Goal: Information Seeking & Learning: Learn about a topic

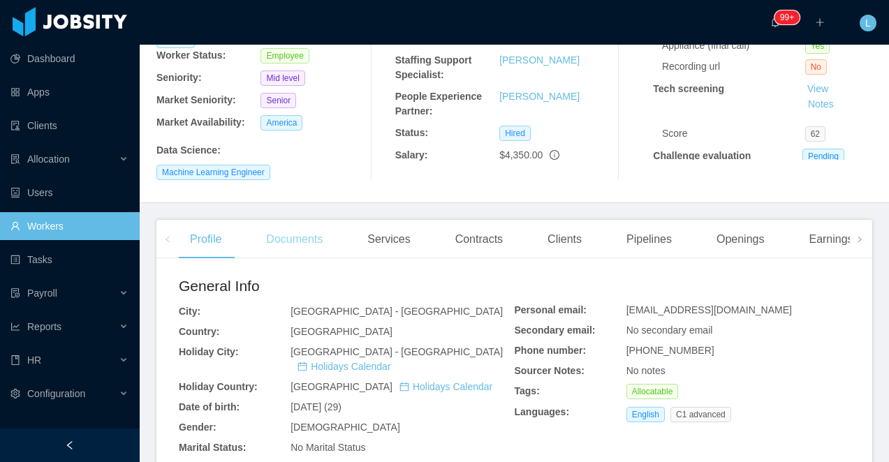
click at [302, 220] on div "Documents" at bounding box center [294, 239] width 79 height 39
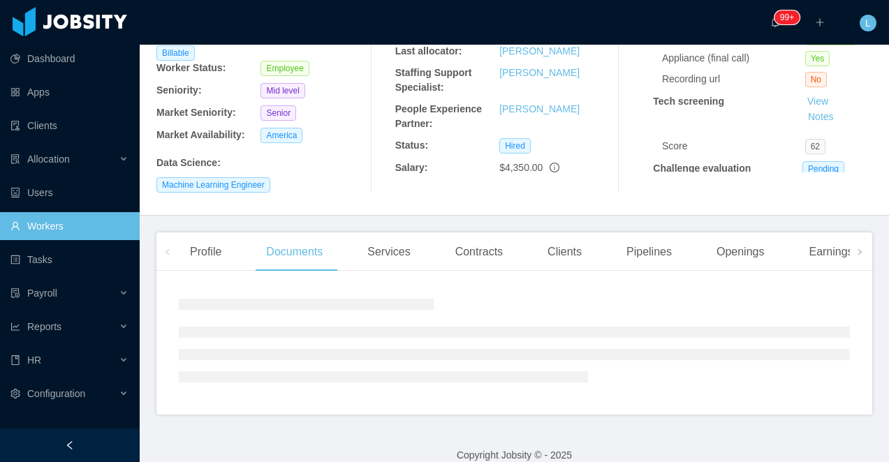
scroll to position [211, 0]
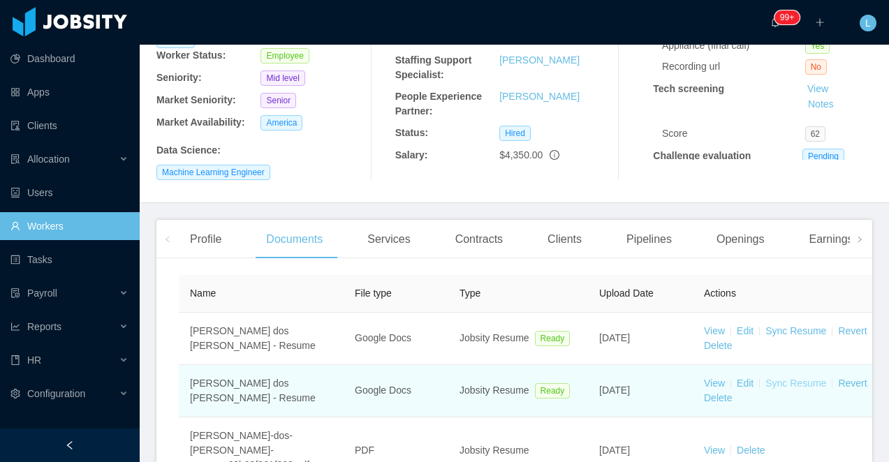
click at [782, 378] on link "Sync Resume" at bounding box center [795, 383] width 61 height 11
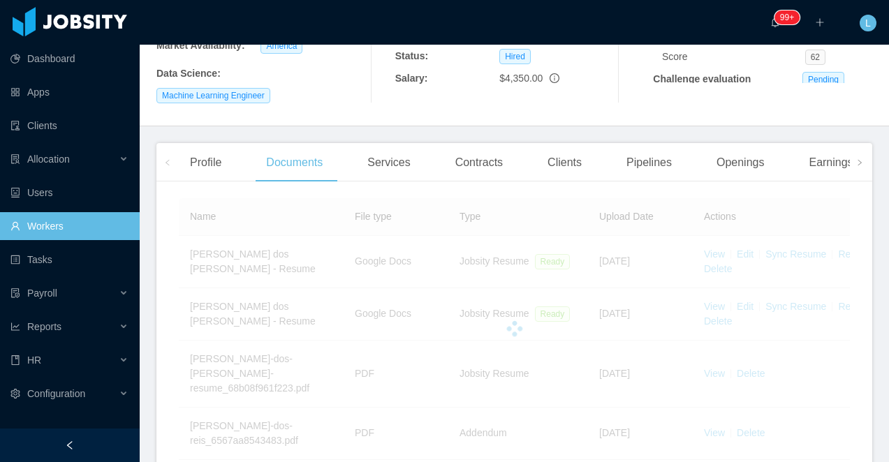
scroll to position [311, 0]
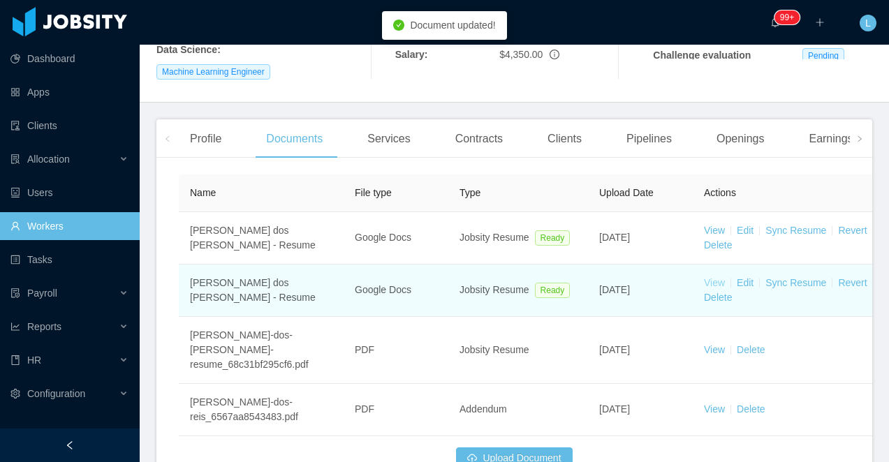
click at [717, 277] on link "View" at bounding box center [714, 282] width 21 height 11
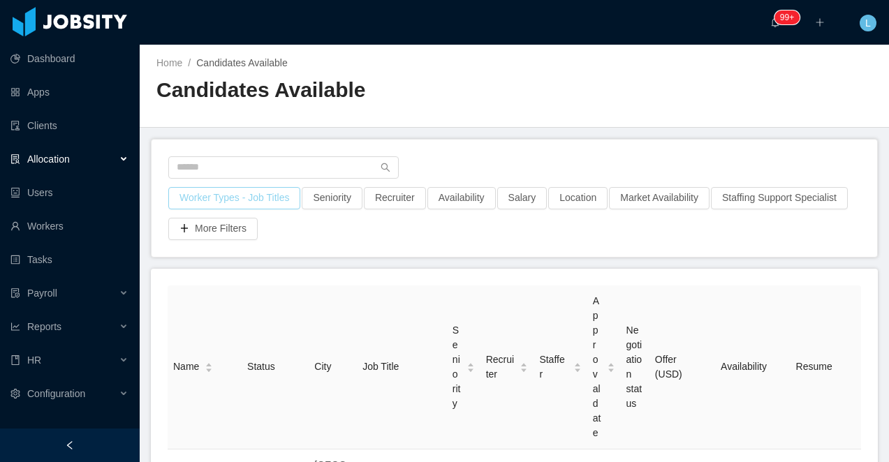
click at [250, 197] on button "Worker Types - Job Titles" at bounding box center [234, 198] width 132 height 22
click at [314, 134] on main "Home / Candidates Available / Candidates Available Worker Types - Job Titles Se…" at bounding box center [514, 253] width 749 height 417
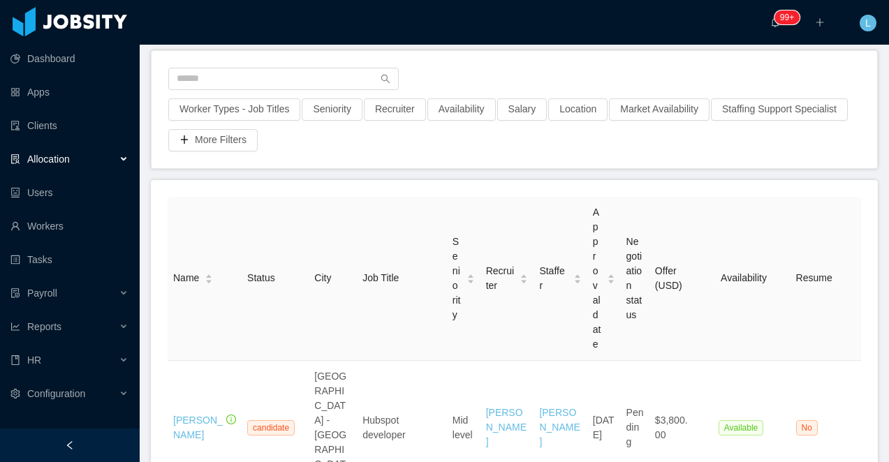
scroll to position [46, 0]
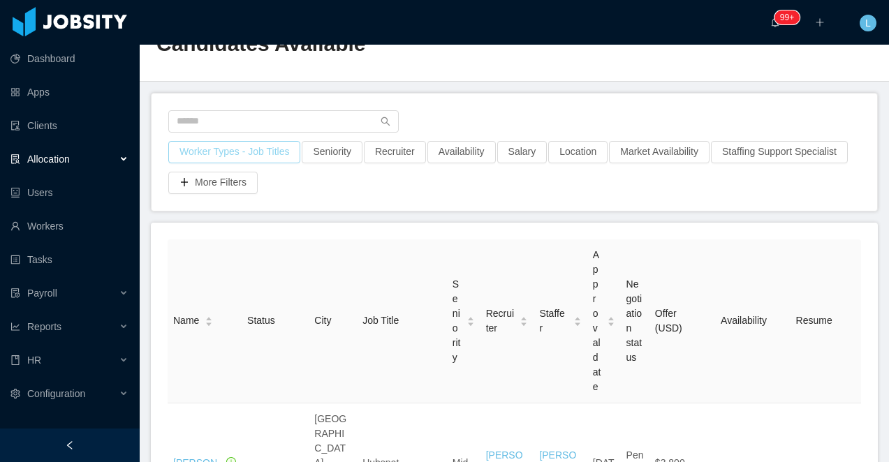
click at [230, 151] on button "Worker Types - Job Titles" at bounding box center [234, 152] width 132 height 22
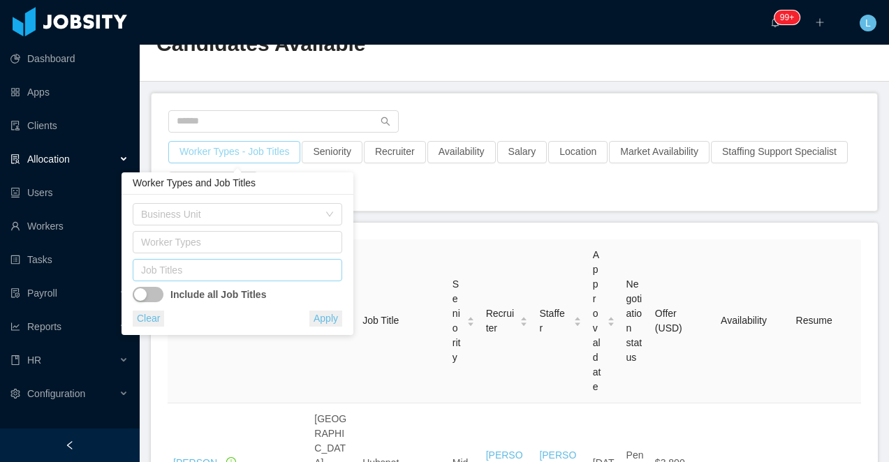
click at [213, 272] on div "Job Titles" at bounding box center [234, 270] width 186 height 14
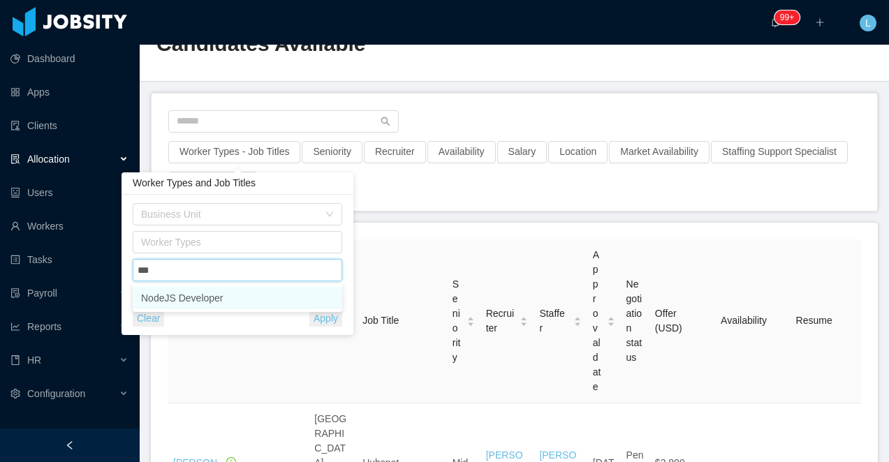
type input "****"
click at [232, 300] on li "NodeJS Developer" at bounding box center [237, 298] width 209 height 22
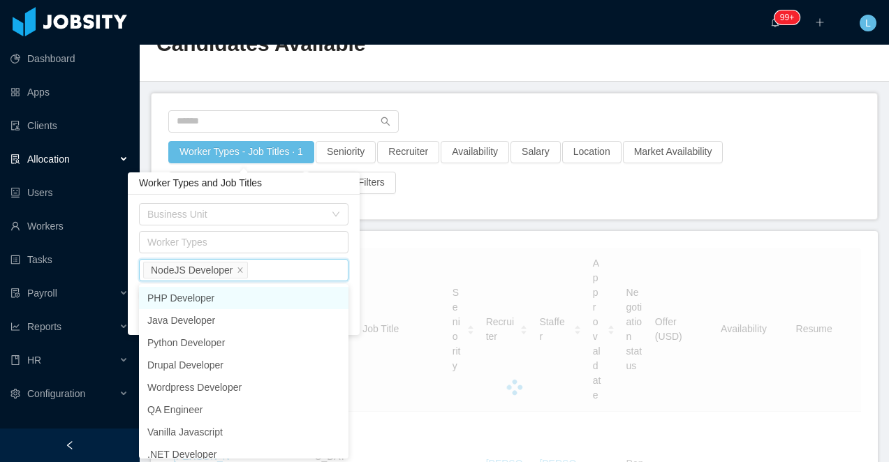
click at [459, 75] on div "Home / Candidates Available / Candidates Available" at bounding box center [514, 40] width 749 height 83
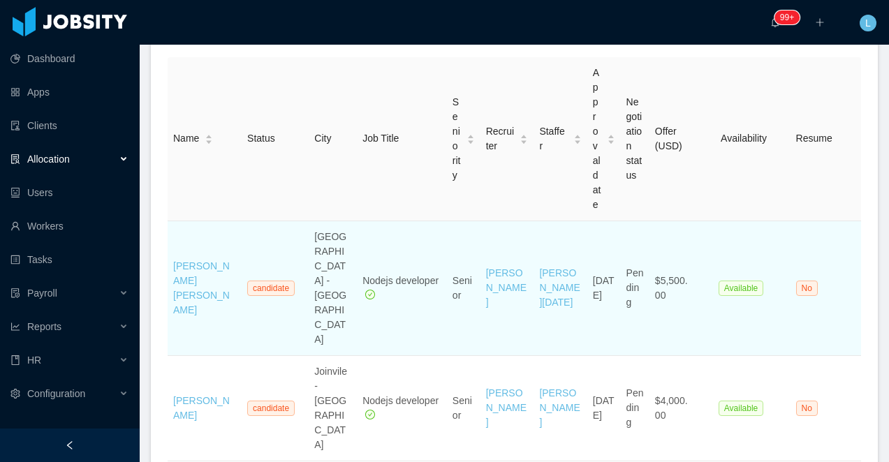
scroll to position [69, 0]
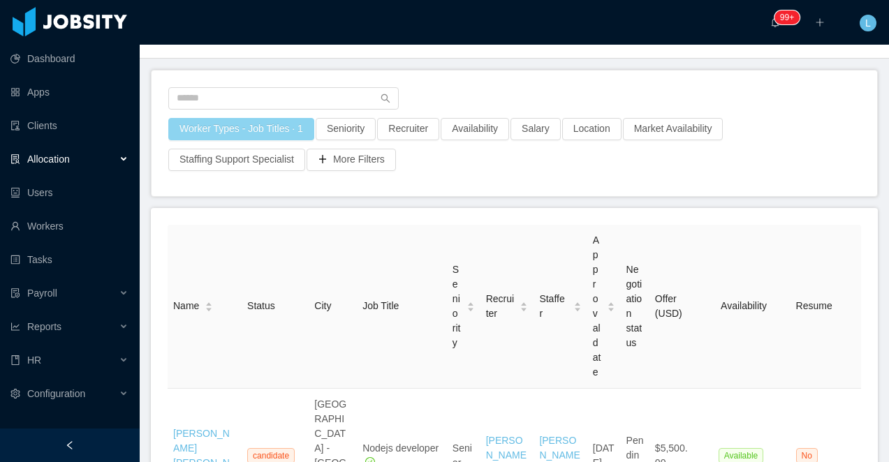
click at [236, 124] on button "Worker Types - Job Titles · 1" at bounding box center [241, 129] width 146 height 22
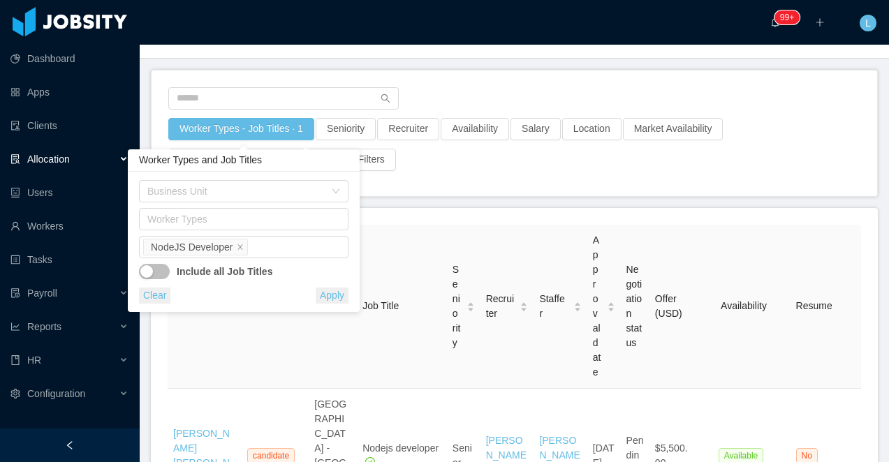
click at [413, 202] on main "Home / Candidates Available / Candidates Available Worker Types - Job Titles · …" at bounding box center [514, 184] width 749 height 417
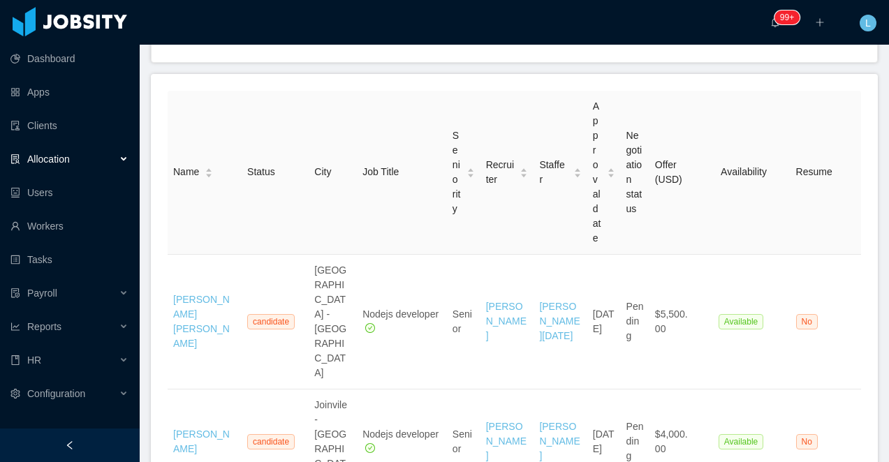
scroll to position [0, 0]
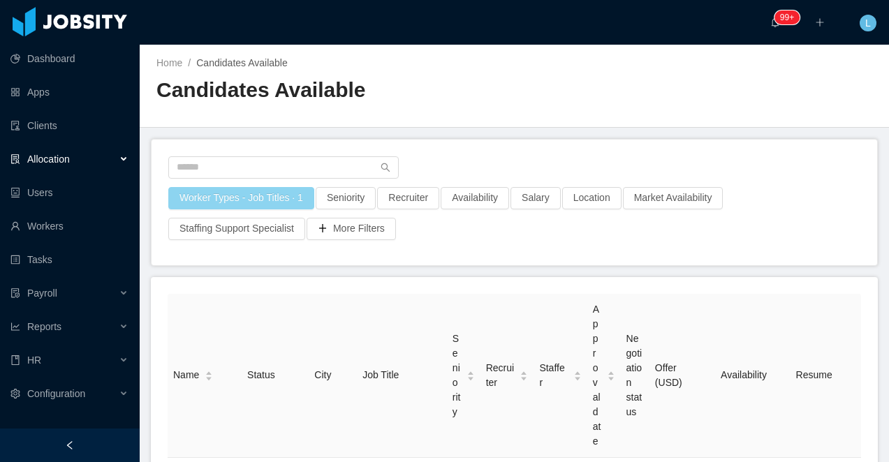
click at [278, 195] on button "Worker Types - Job Titles · 1" at bounding box center [241, 198] width 146 height 22
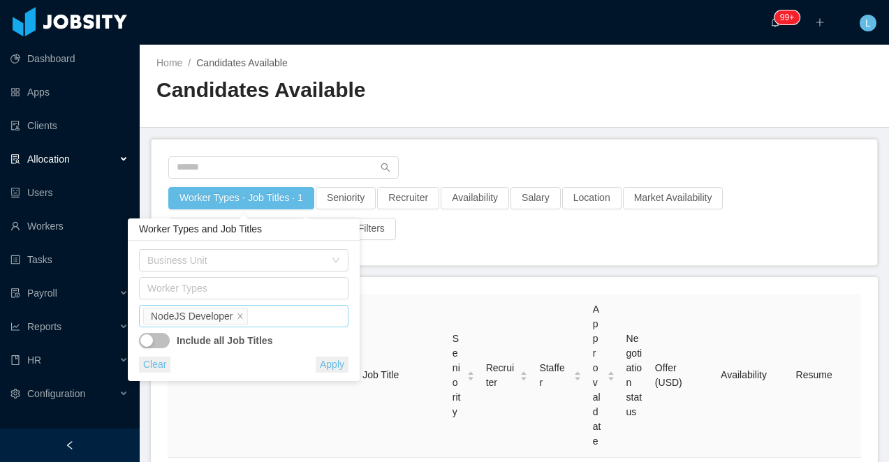
click at [281, 317] on div "Job Titles NodeJS Developer" at bounding box center [241, 316] width 197 height 21
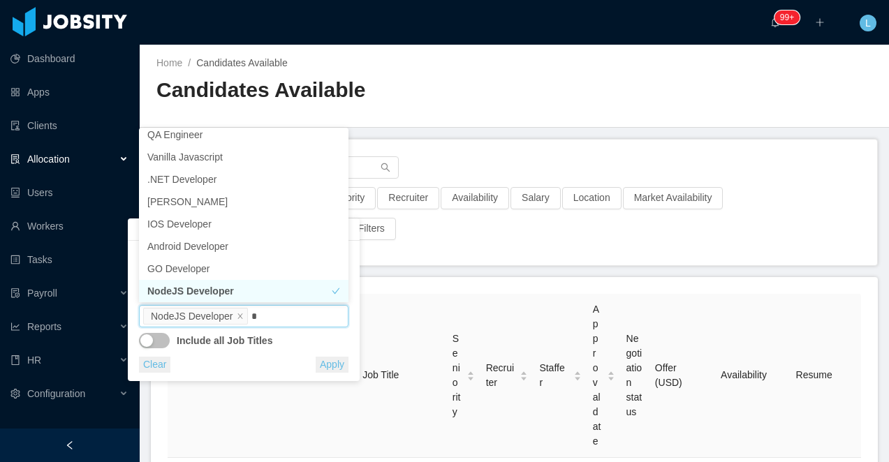
scroll to position [3, 0]
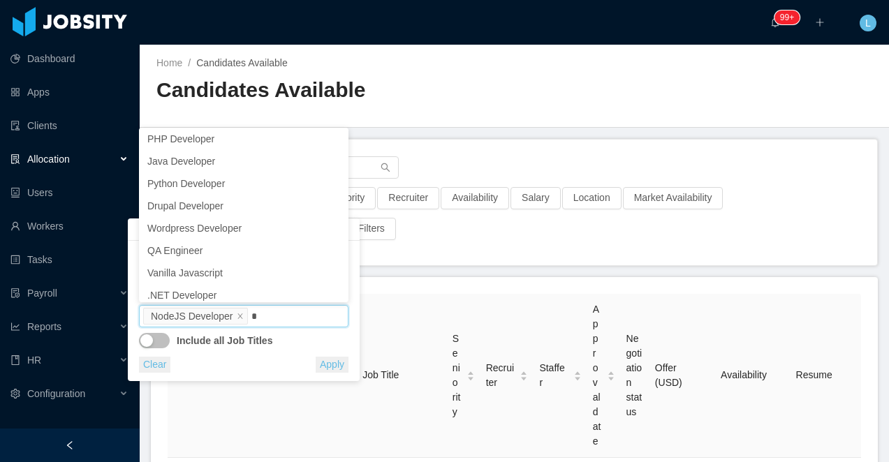
type input "**"
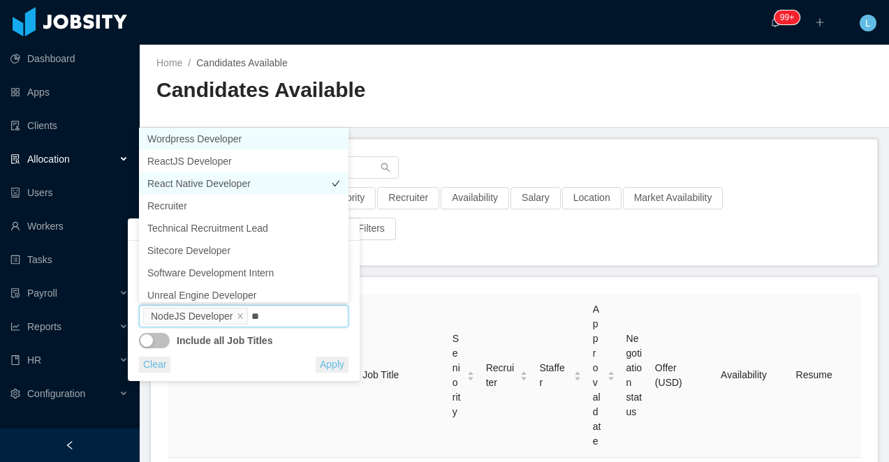
scroll to position [7, 0]
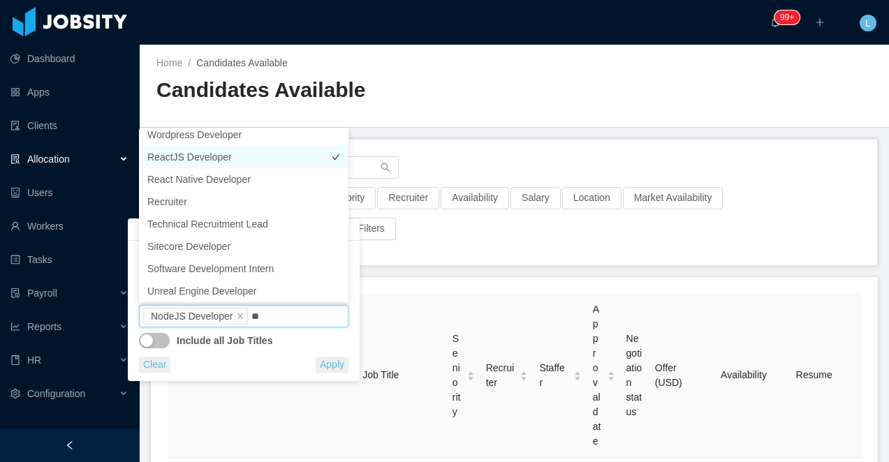
click at [229, 154] on li "ReactJS Developer" at bounding box center [243, 157] width 209 height 22
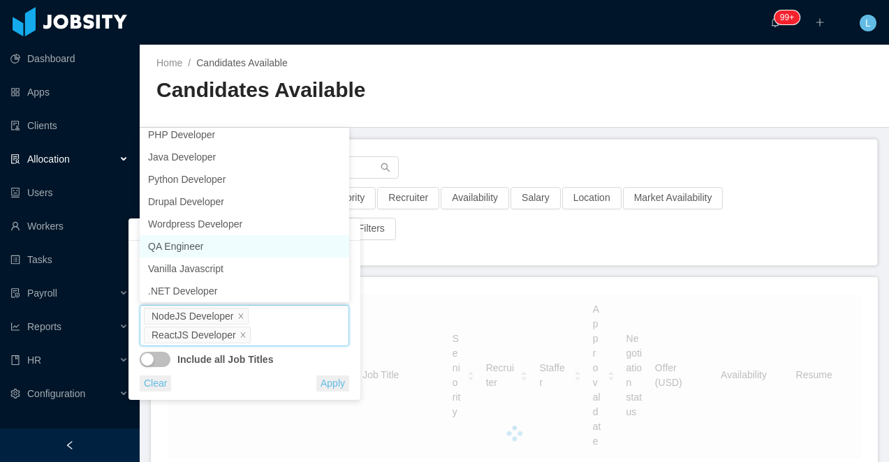
scroll to position [92, 0]
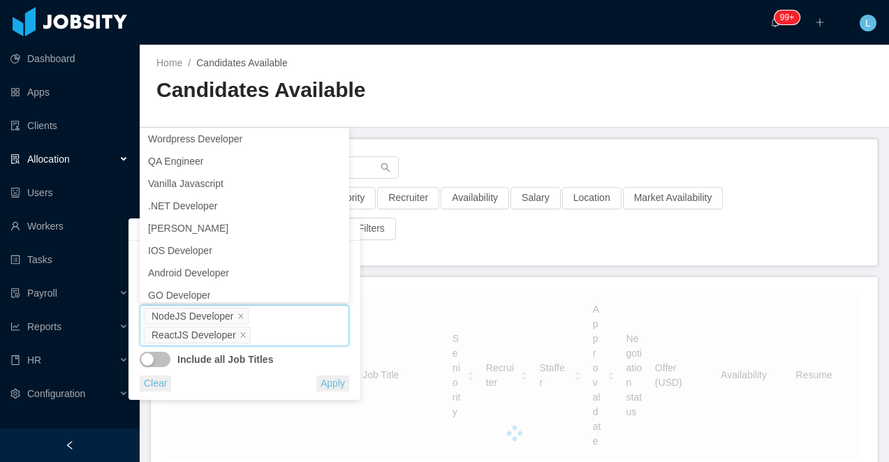
click at [421, 98] on h2 "Candidates Available" at bounding box center [335, 90] width 358 height 29
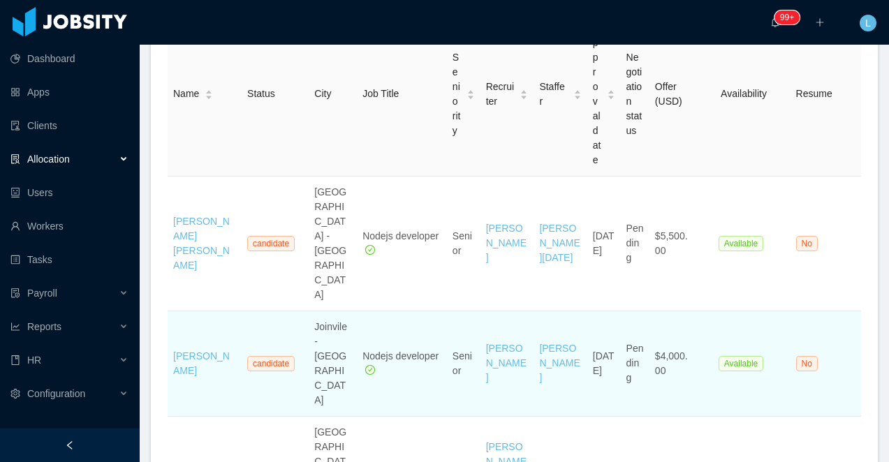
scroll to position [0, 0]
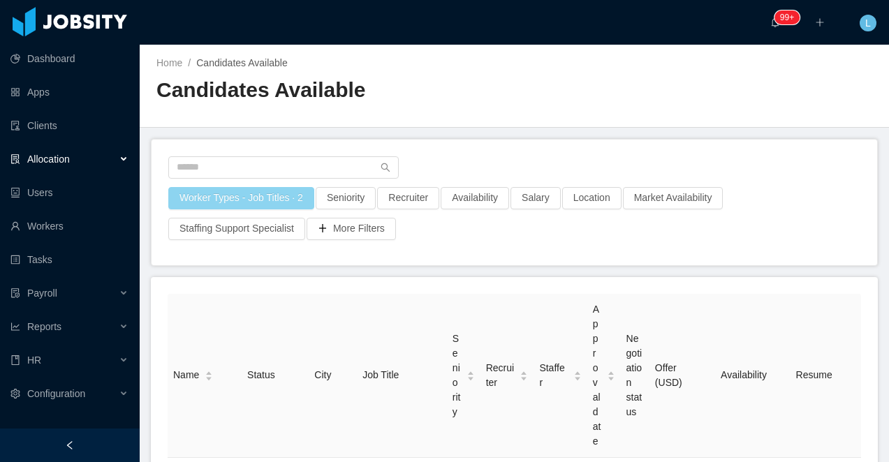
click at [237, 195] on button "Worker Types - Job Titles · 2" at bounding box center [241, 198] width 146 height 22
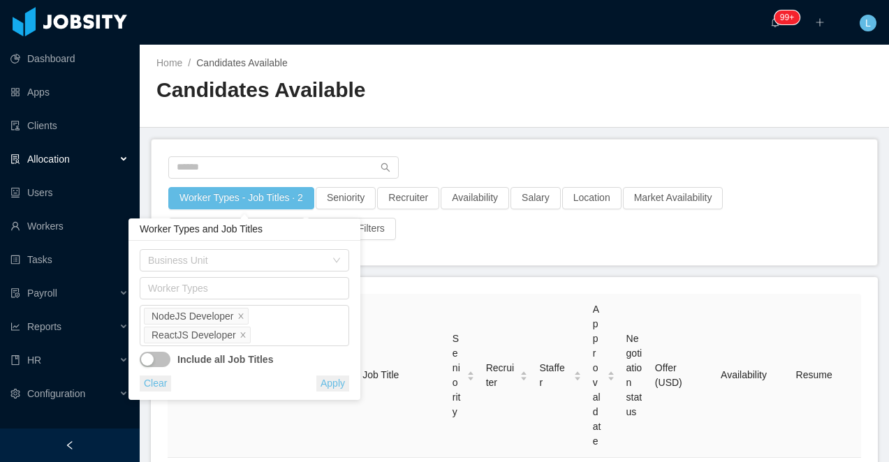
click at [154, 357] on button "button" at bounding box center [155, 359] width 31 height 15
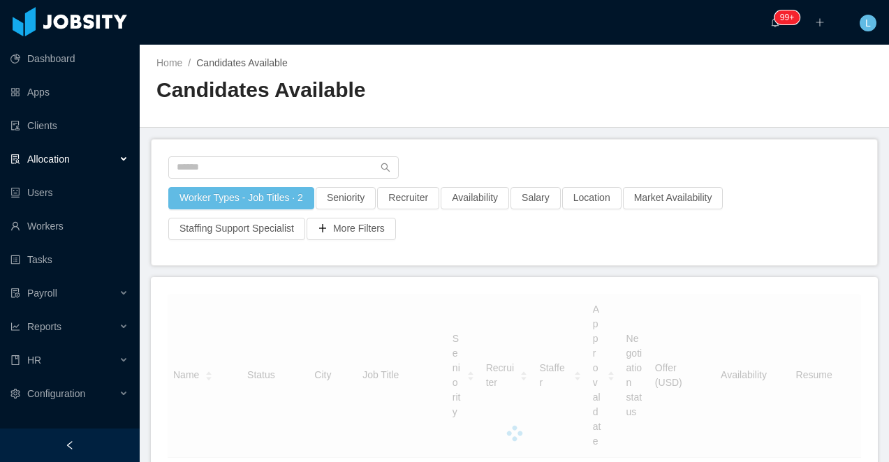
click at [439, 82] on h2 "Candidates Available" at bounding box center [335, 90] width 358 height 29
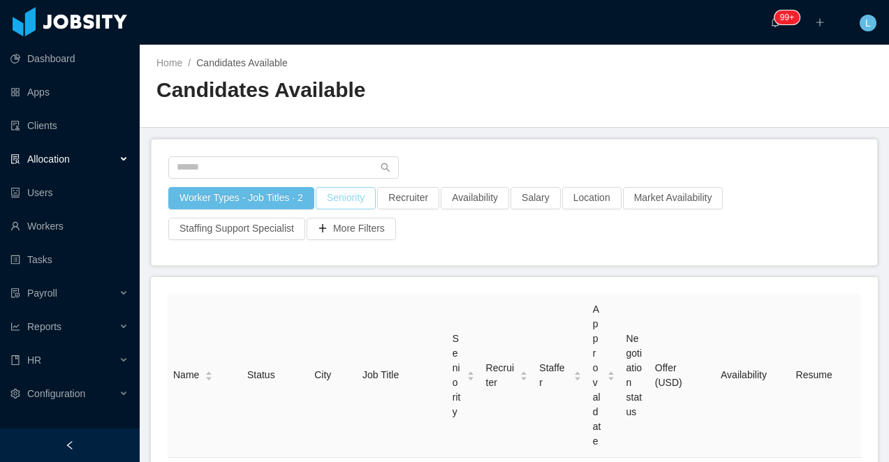
click at [329, 191] on button "Seniority" at bounding box center [345, 198] width 60 height 22
click at [335, 268] on div "Seniorities" at bounding box center [349, 260] width 197 height 21
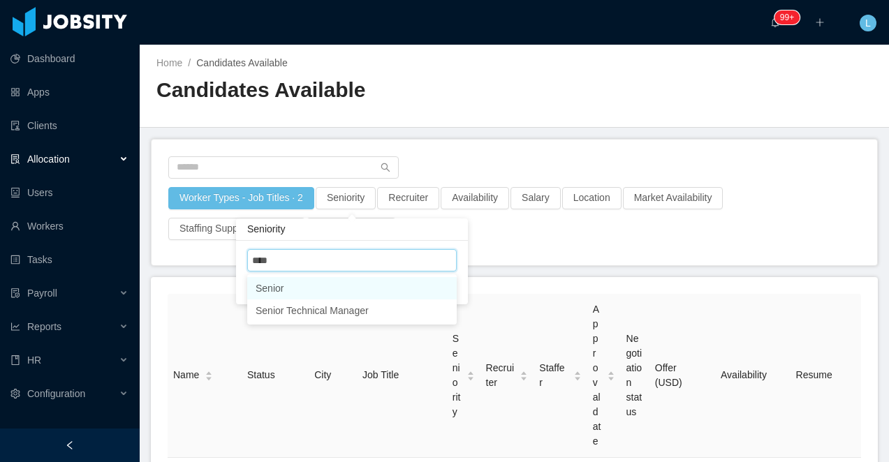
type input "*****"
click at [311, 286] on li "Senior" at bounding box center [351, 288] width 209 height 22
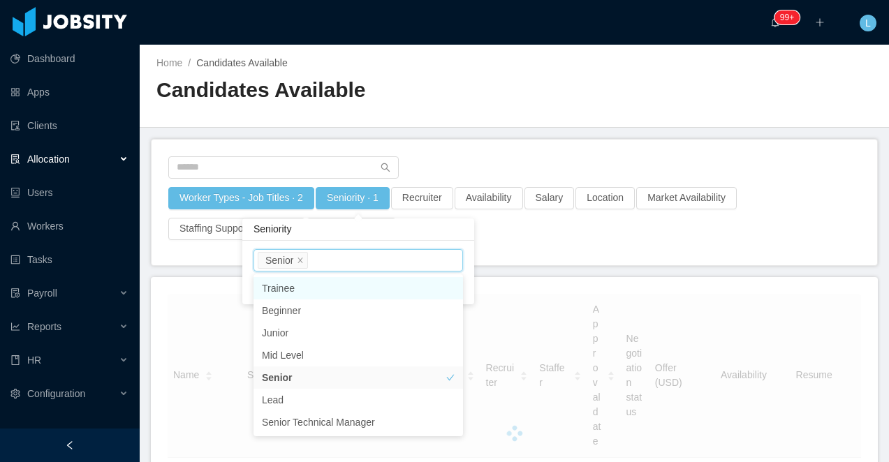
click at [426, 142] on div "Worker Types - Job Titles · 2 Seniority · 1 Recruiter Availability Salary Locat…" at bounding box center [513, 203] width 725 height 126
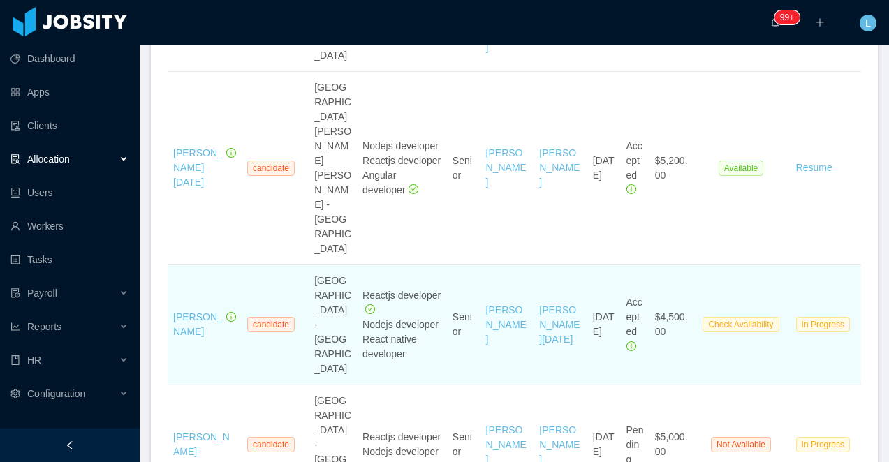
scroll to position [507, 0]
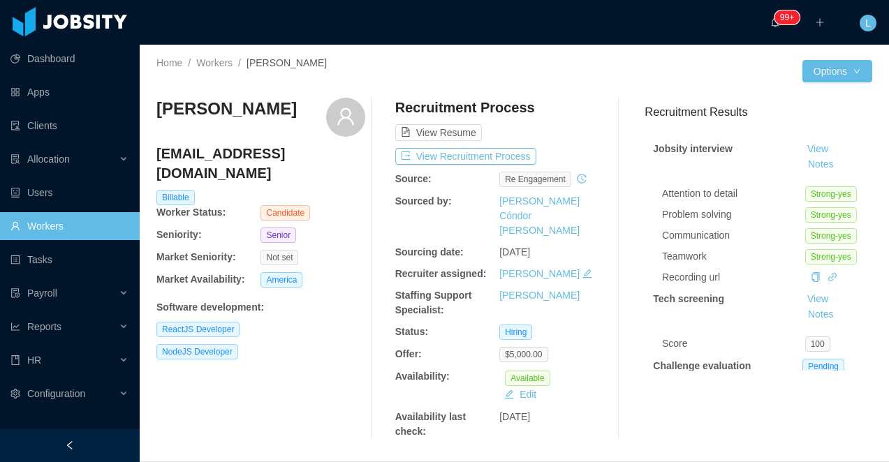
scroll to position [8, 0]
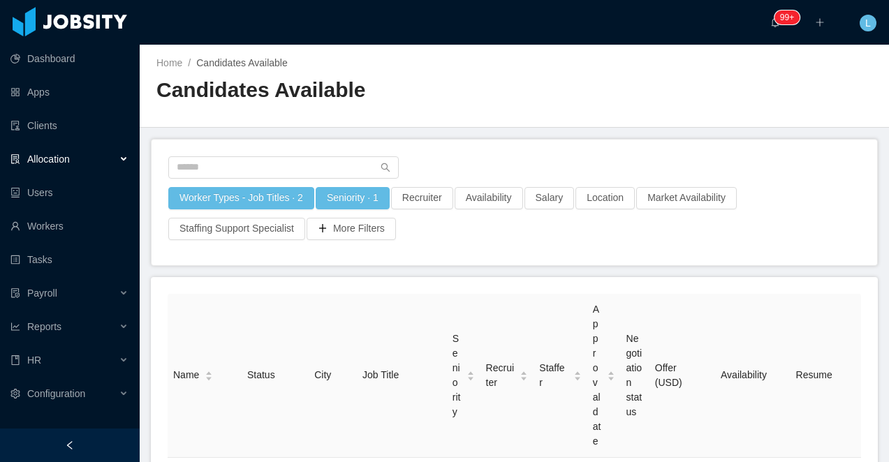
click at [52, 444] on div at bounding box center [70, 446] width 140 height 34
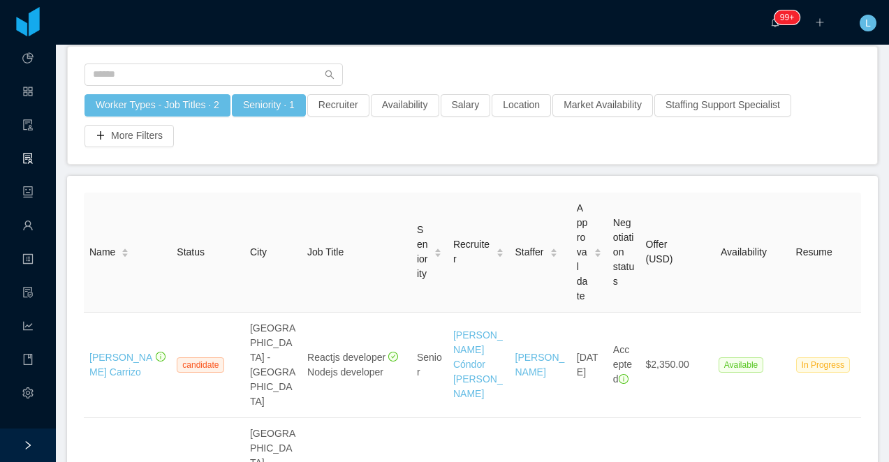
scroll to position [94, 0]
click at [248, 105] on button "Seniority · 1" at bounding box center [269, 104] width 74 height 22
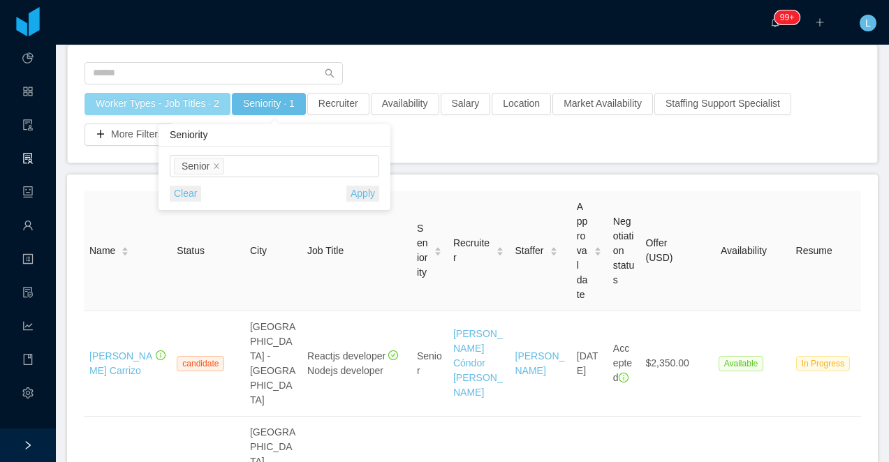
click at [186, 103] on button "Worker Types - Job Titles · 2" at bounding box center [157, 104] width 146 height 22
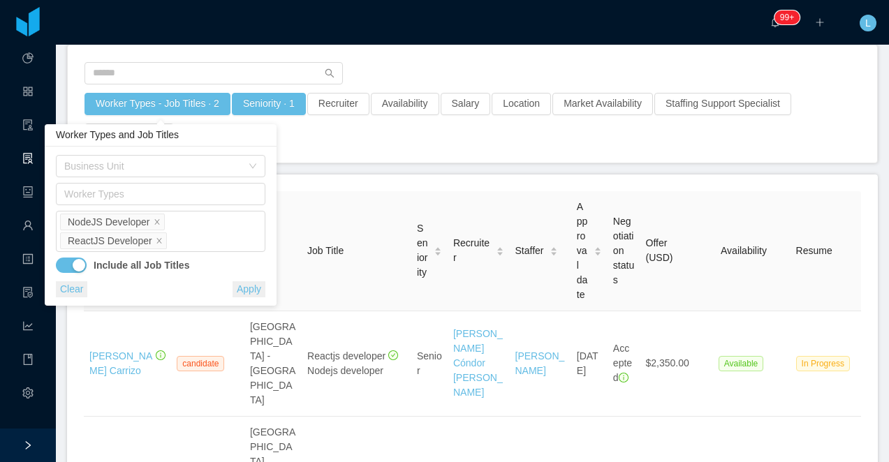
click at [311, 145] on div "Worker Types - Job Titles · 2 Seniority · 1 Recruiter Availability Salary Locat…" at bounding box center [472, 119] width 777 height 53
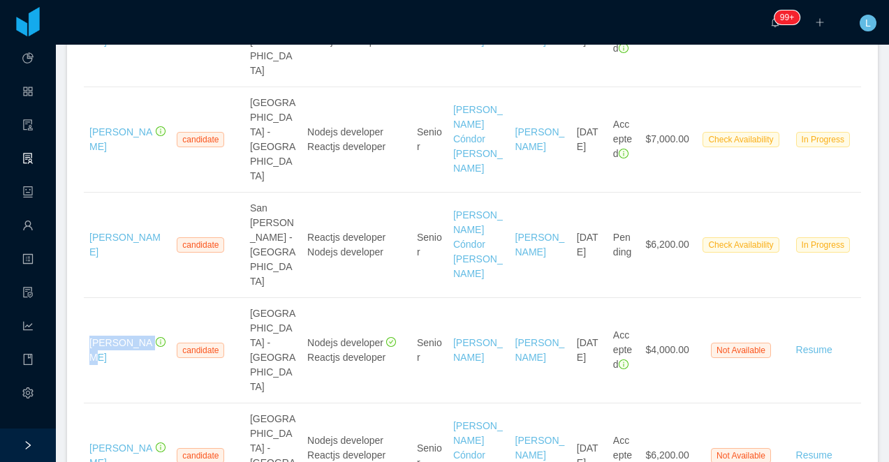
scroll to position [905, 0]
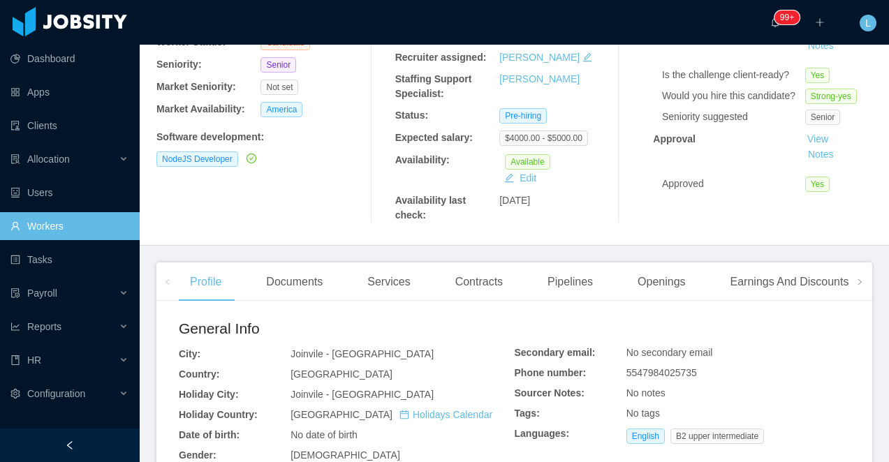
scroll to position [225, 0]
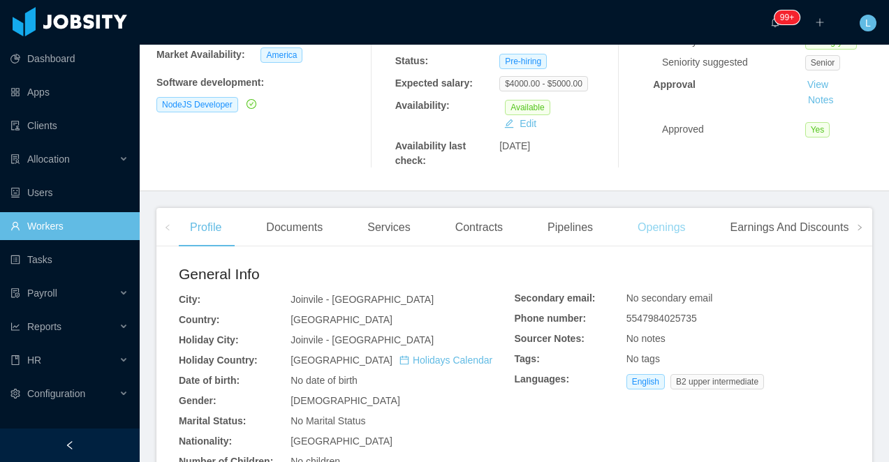
click at [662, 240] on div "Openings" at bounding box center [661, 227] width 70 height 39
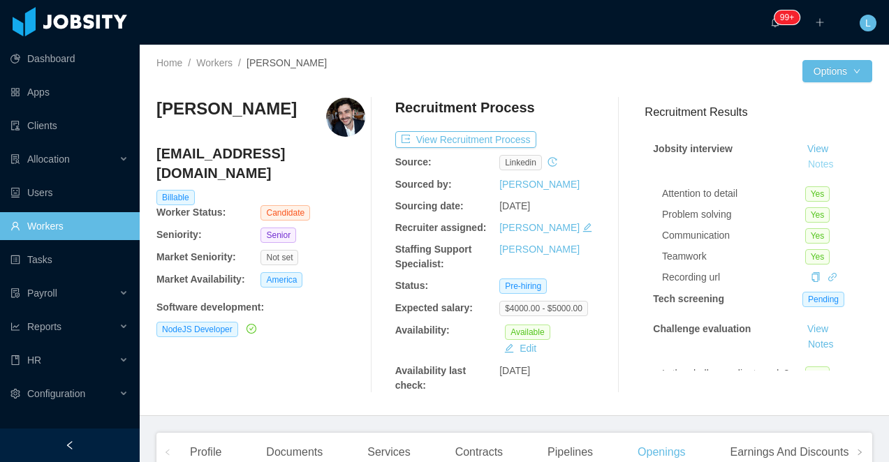
click at [816, 167] on button "Notes" at bounding box center [820, 164] width 37 height 17
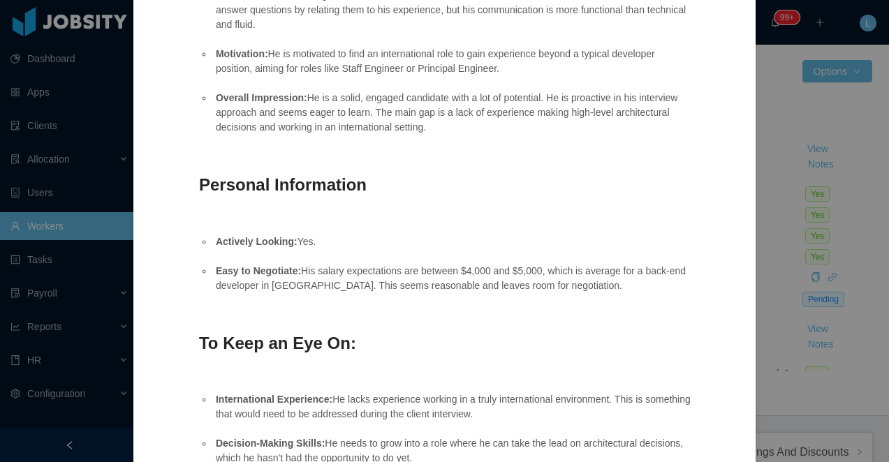
scroll to position [761, 0]
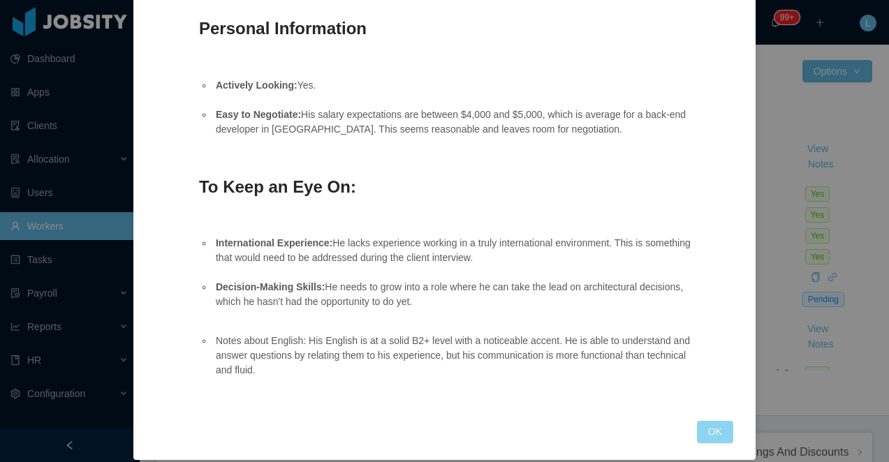
click at [729, 421] on button "OK" at bounding box center [715, 432] width 36 height 22
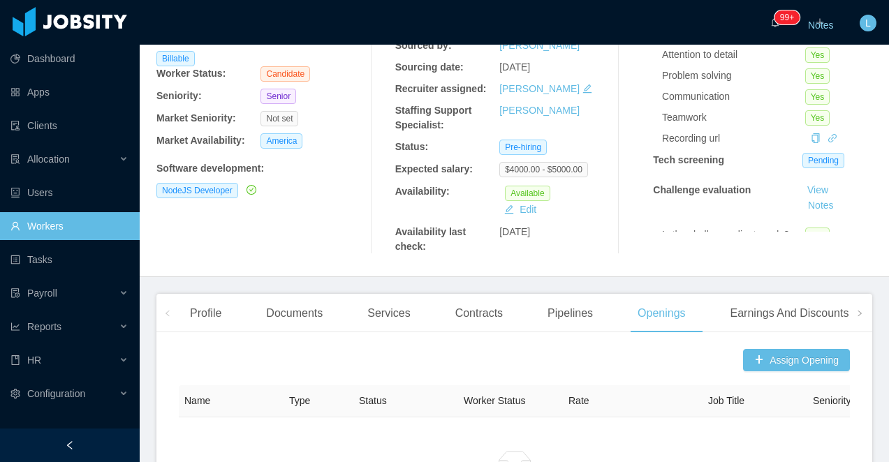
scroll to position [125, 0]
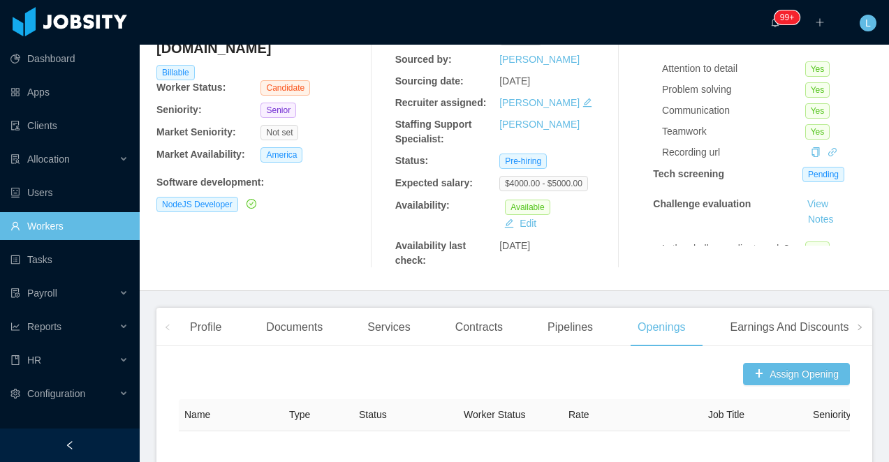
click at [172, 327] on span at bounding box center [167, 327] width 22 height 38
click at [219, 327] on div "Profile" at bounding box center [206, 327] width 54 height 39
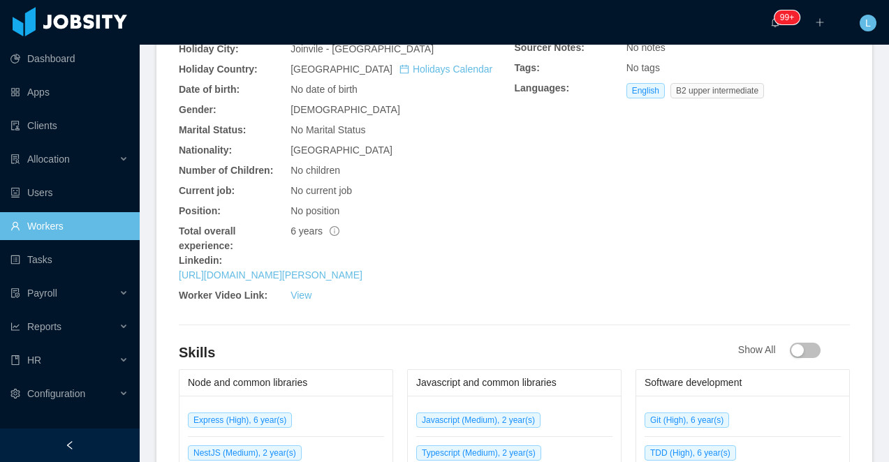
scroll to position [566, 0]
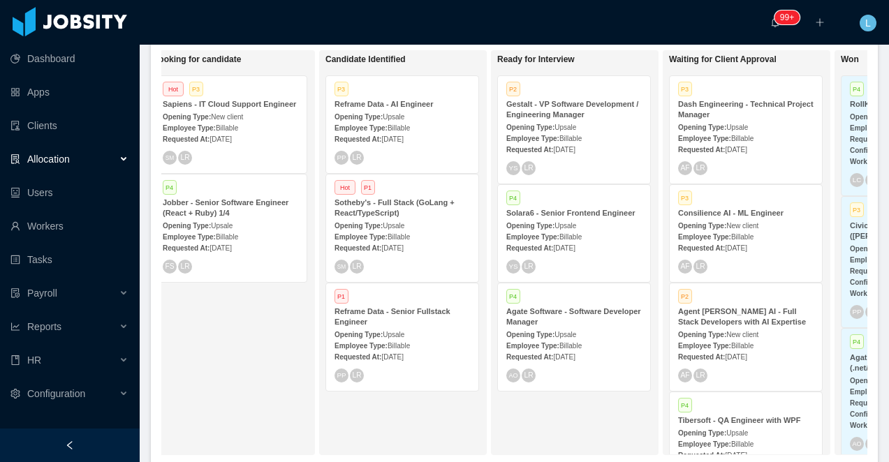
scroll to position [0, 235]
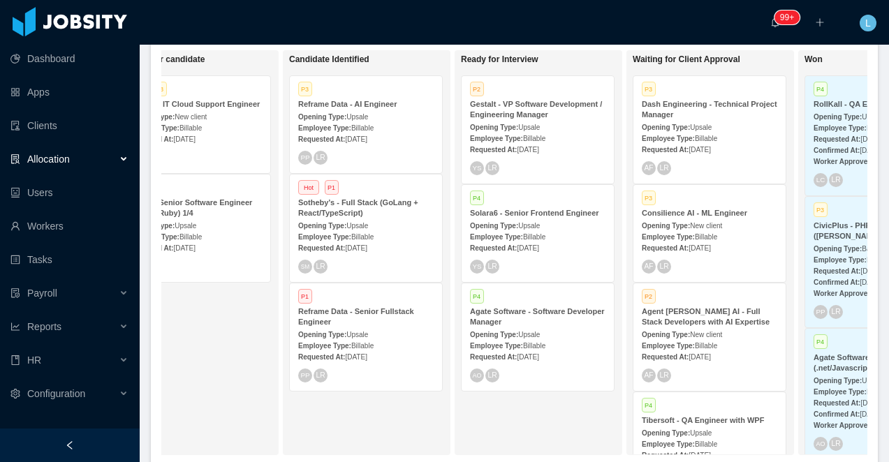
click at [508, 137] on strong "Employee Type:" at bounding box center [496, 139] width 53 height 8
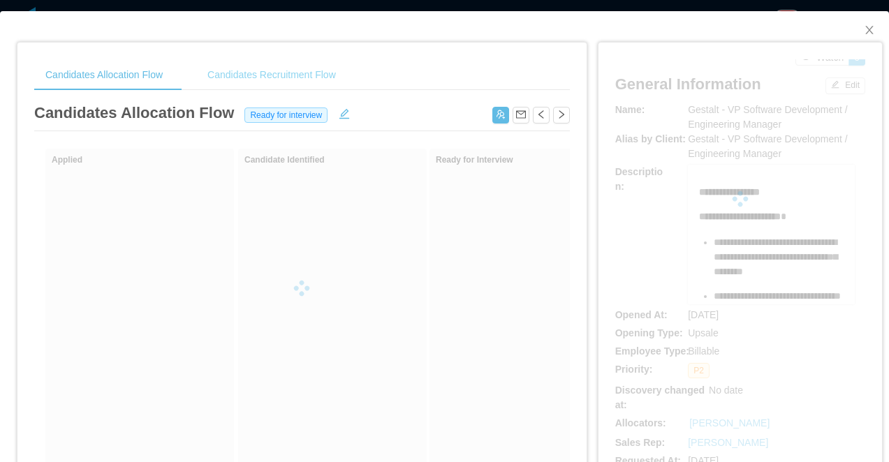
click at [267, 84] on div "Candidates Recruitment Flow" at bounding box center [271, 74] width 151 height 31
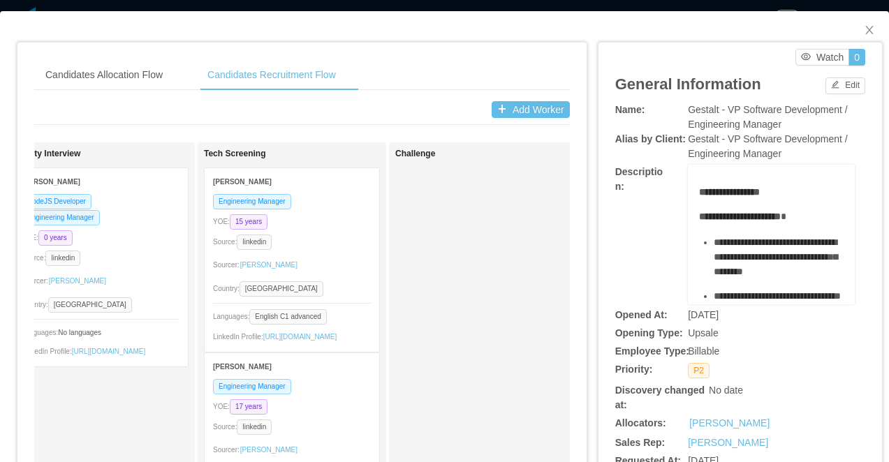
click at [364, 7] on div "Candidates Allocation Flow Candidates Recruitment Flow Candidates Allocation Fl…" at bounding box center [444, 231] width 889 height 462
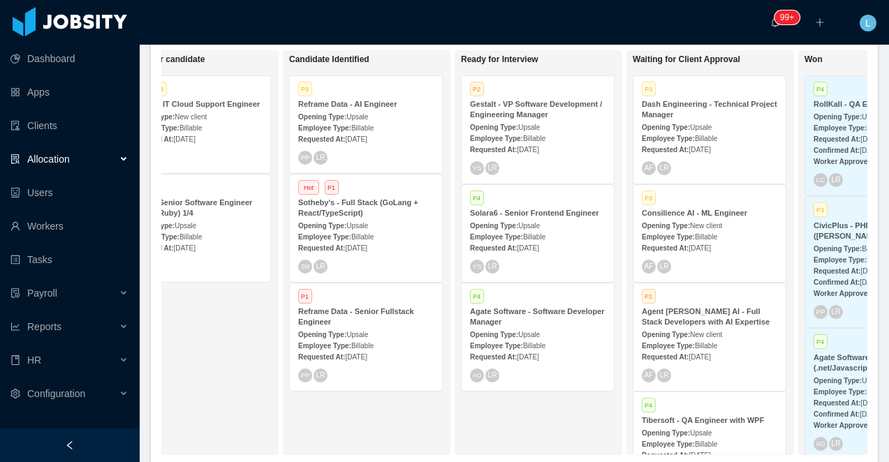
click at [350, 110] on div "Opening Type: Upsale" at bounding box center [365, 116] width 135 height 15
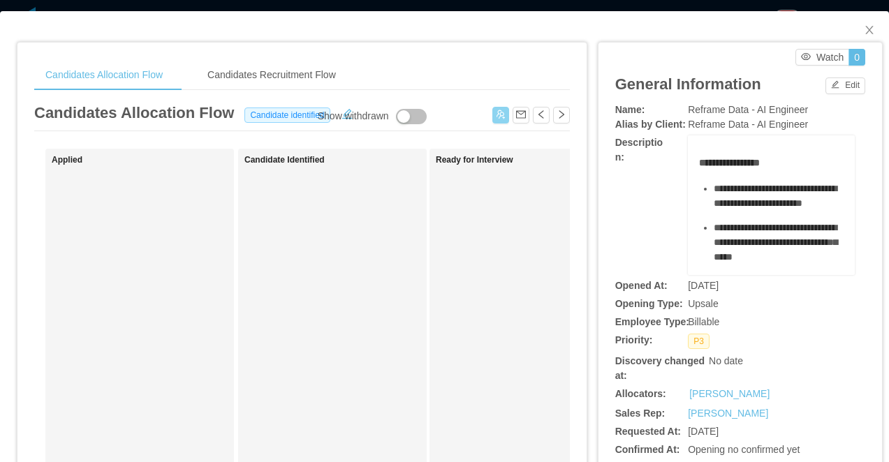
click at [498, 109] on button "button" at bounding box center [500, 115] width 17 height 17
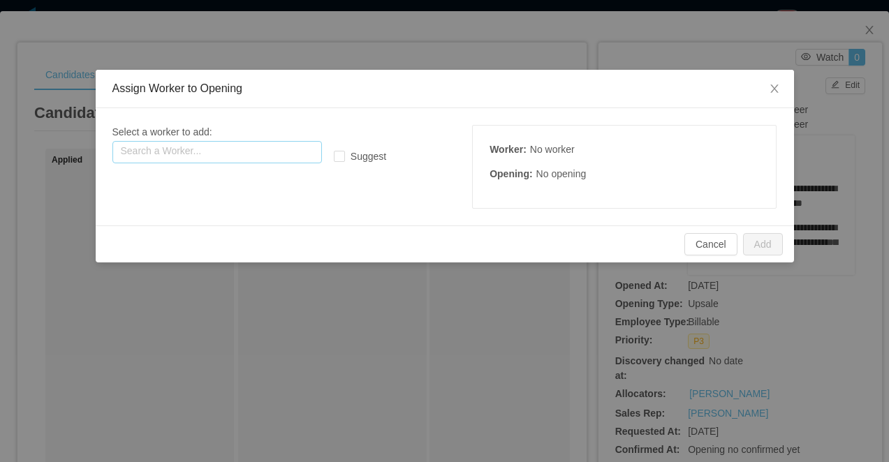
click at [280, 144] on input "text" at bounding box center [216, 152] width 209 height 22
paste input "**********"
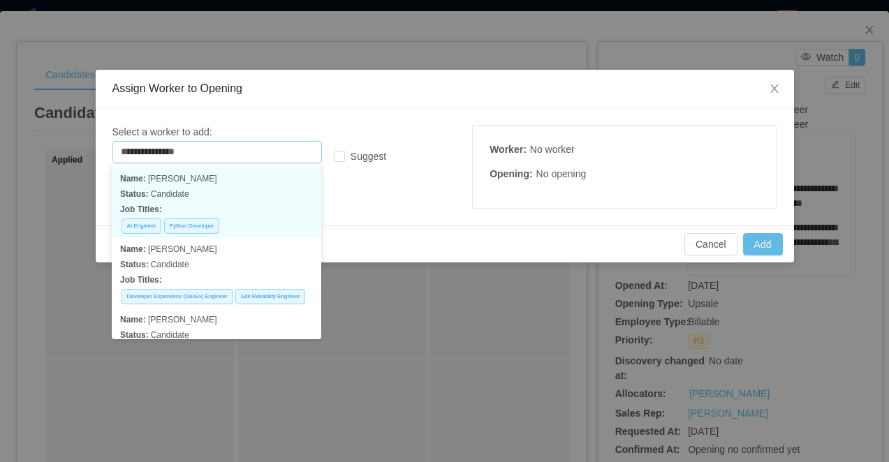
click at [248, 179] on p "Name: Rodrigo marques" at bounding box center [216, 178] width 193 height 15
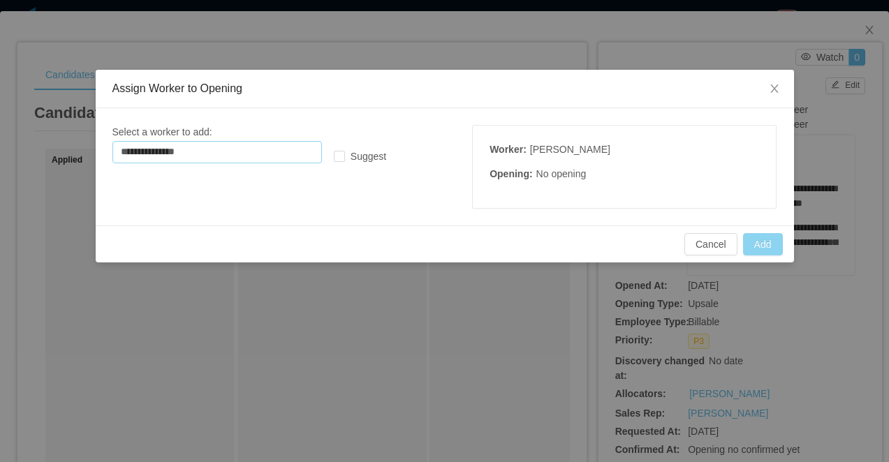
type input "**********"
click at [768, 244] on button "Add" at bounding box center [763, 244] width 40 height 22
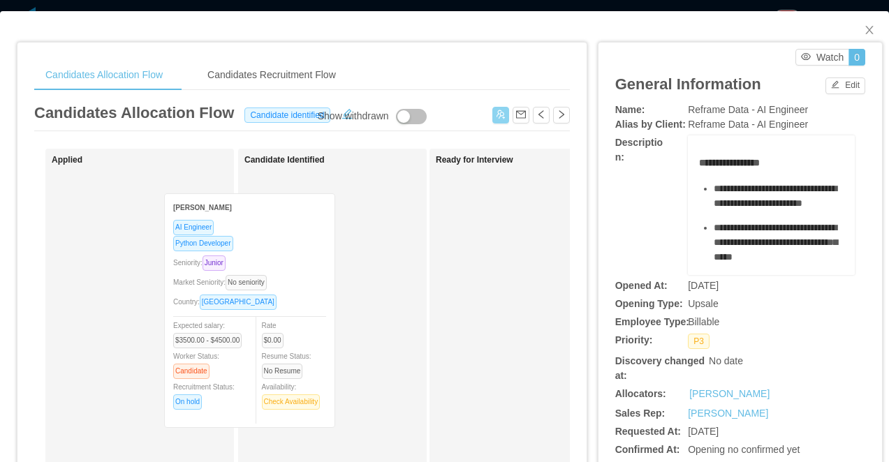
drag, startPoint x: 251, startPoint y: 225, endPoint x: 372, endPoint y: 244, distance: 122.2
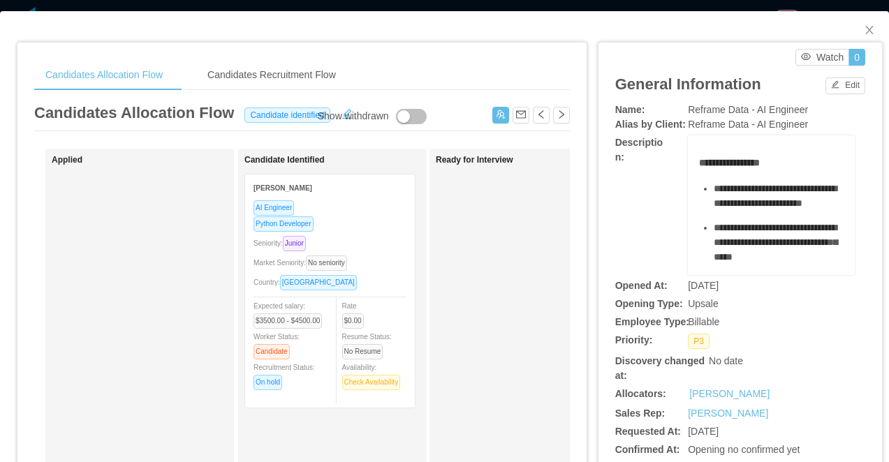
click at [545, 6] on div "**********" at bounding box center [444, 231] width 889 height 462
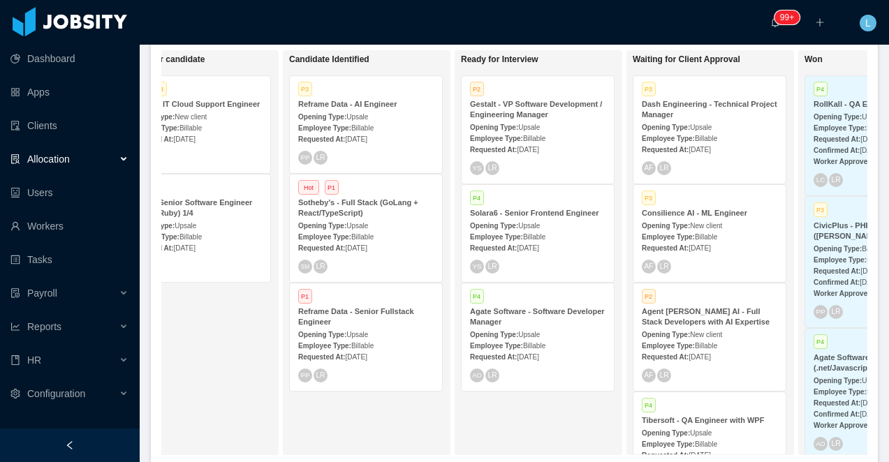
click at [398, 113] on div "Opening Type: Upsale" at bounding box center [365, 116] width 135 height 15
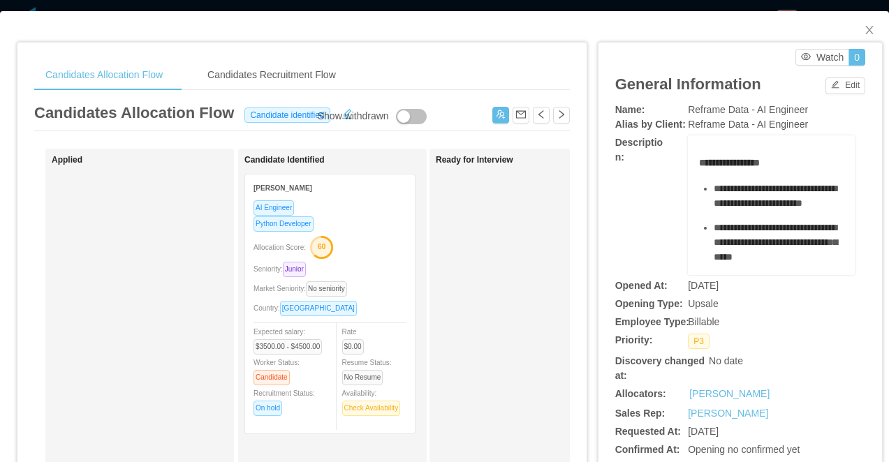
click at [458, 128] on div "Candidates Allocation Flow Candidate identified" at bounding box center [301, 116] width 535 height 30
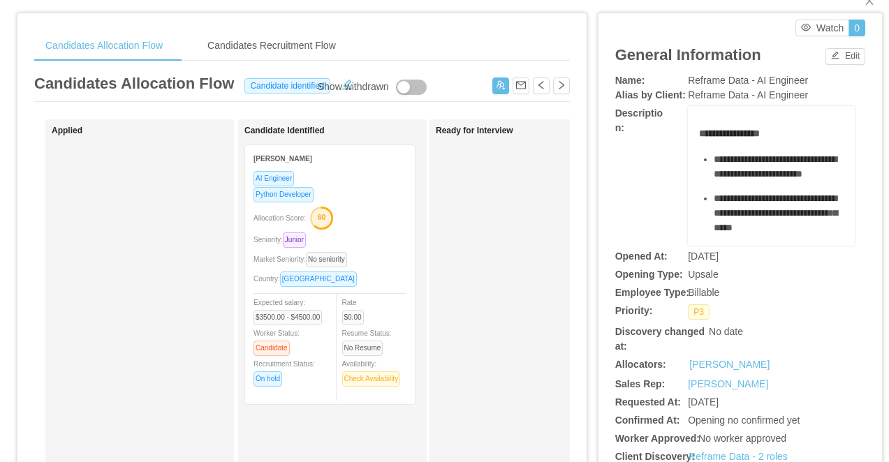
scroll to position [31, 0]
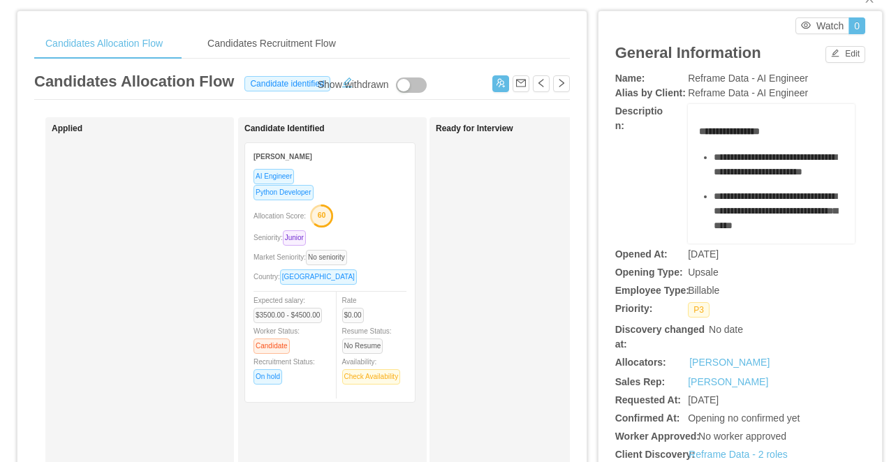
click at [378, 204] on div "Allocation Score: 60" at bounding box center [329, 215] width 153 height 22
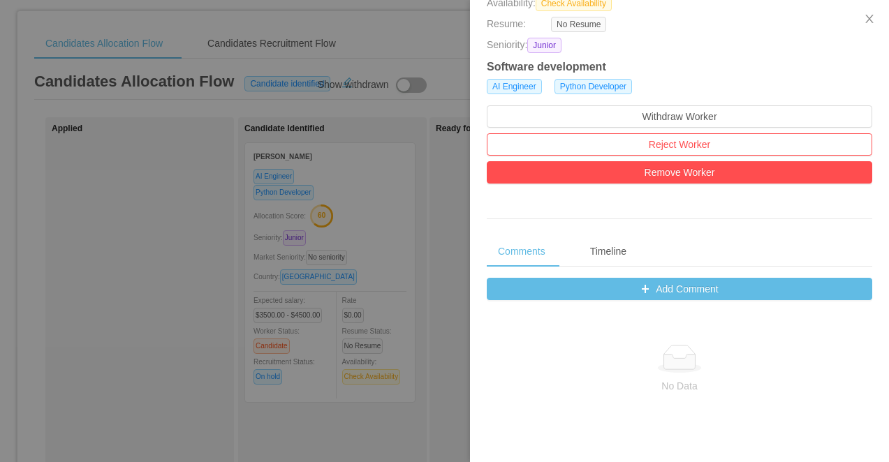
scroll to position [385, 0]
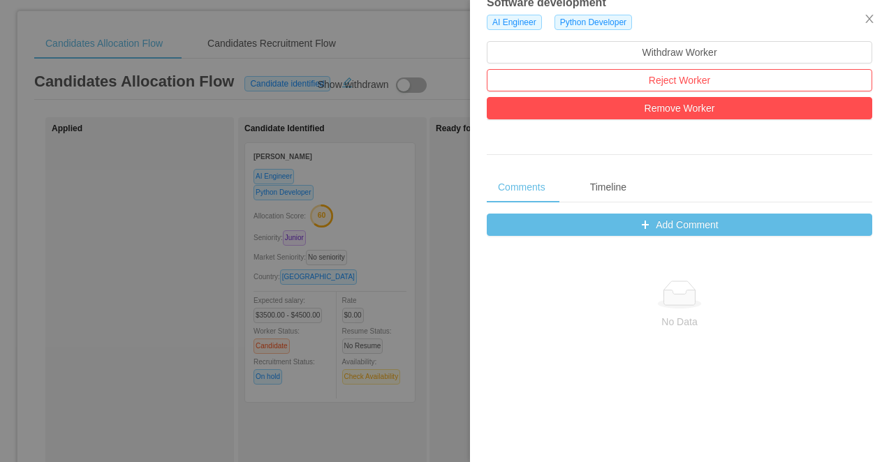
click at [385, 221] on div at bounding box center [444, 231] width 889 height 462
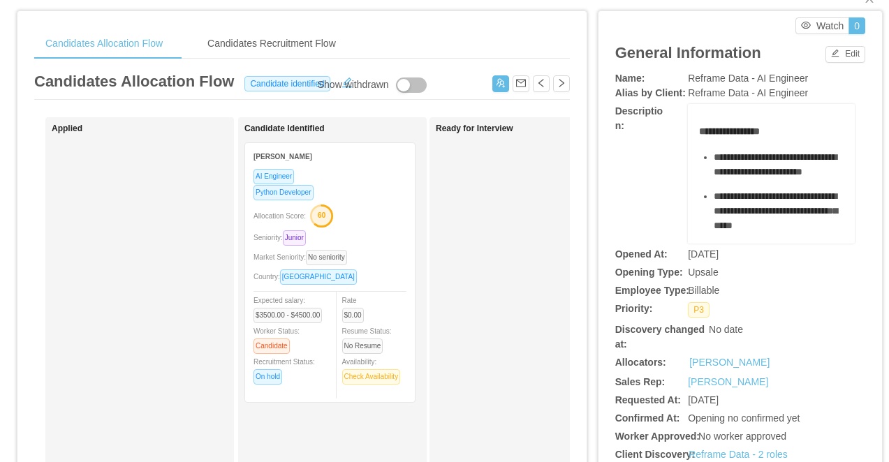
scroll to position [0, 0]
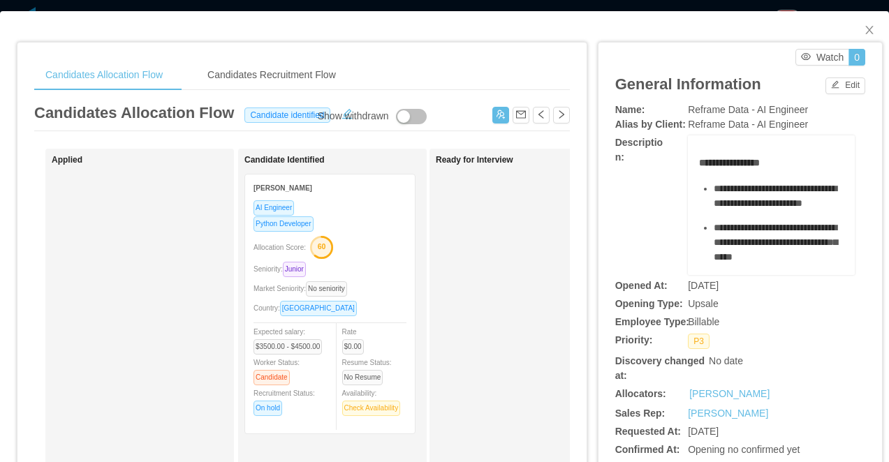
click at [385, 6] on div "**********" at bounding box center [444, 231] width 889 height 462
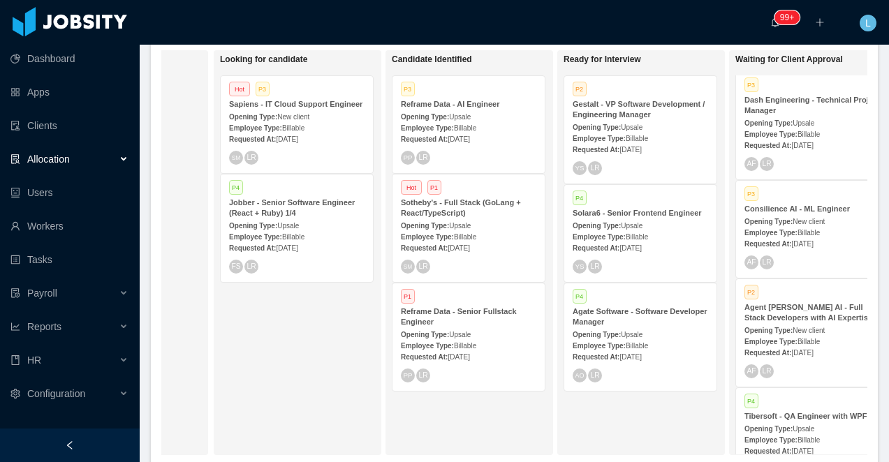
scroll to position [0, 96]
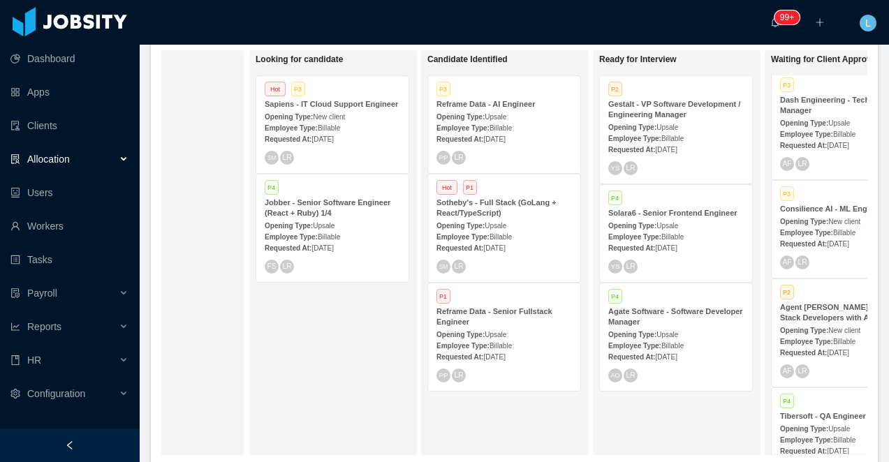
click at [519, 322] on div "Reframe Data - Senior Fullstack Engineer" at bounding box center [503, 316] width 135 height 21
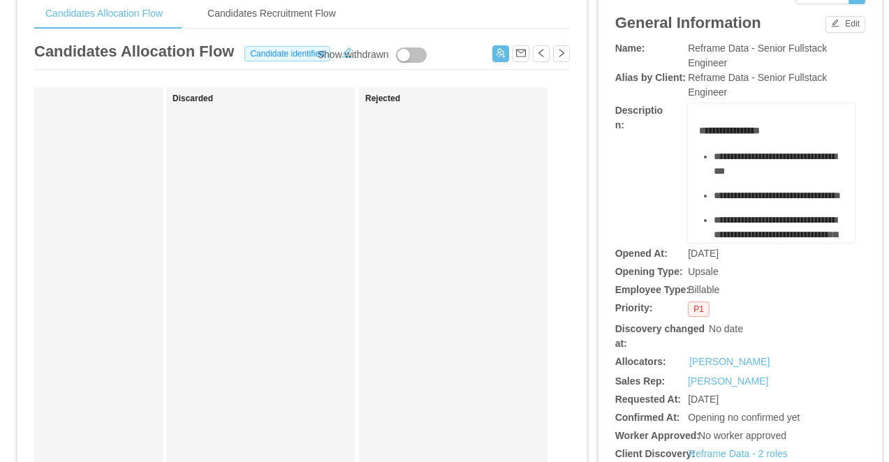
scroll to position [43, 0]
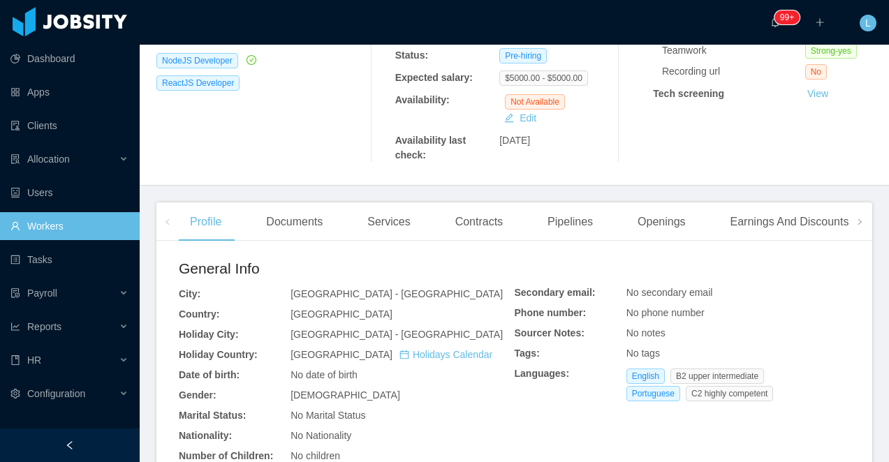
scroll to position [406, 0]
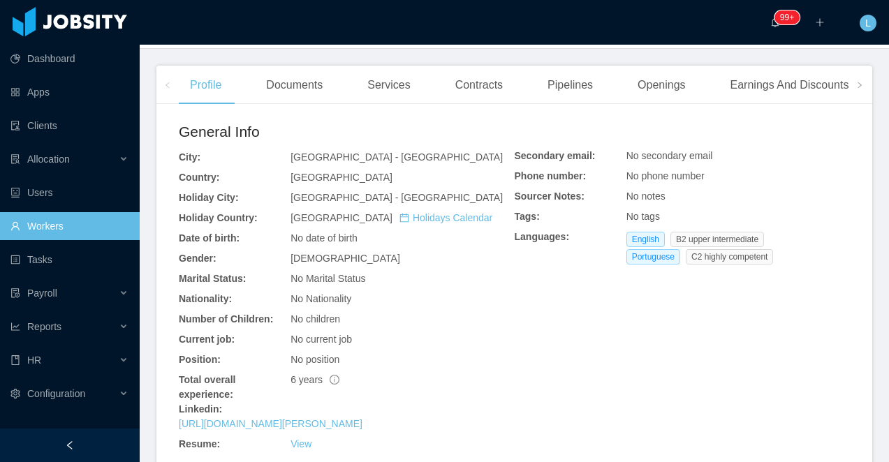
click at [304, 429] on div "[URL][DOMAIN_NAME][PERSON_NAME]" at bounding box center [347, 424] width 336 height 15
click at [305, 426] on link "[URL][DOMAIN_NAME][PERSON_NAME]" at bounding box center [271, 423] width 184 height 11
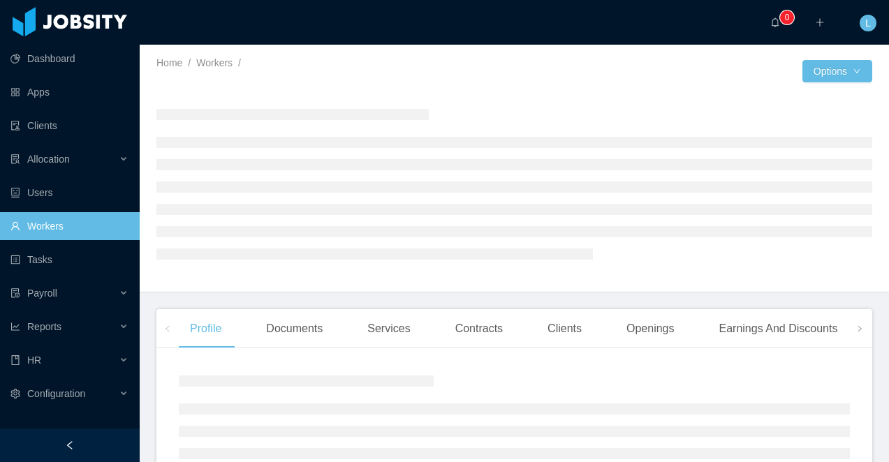
click at [101, 443] on div at bounding box center [70, 446] width 140 height 34
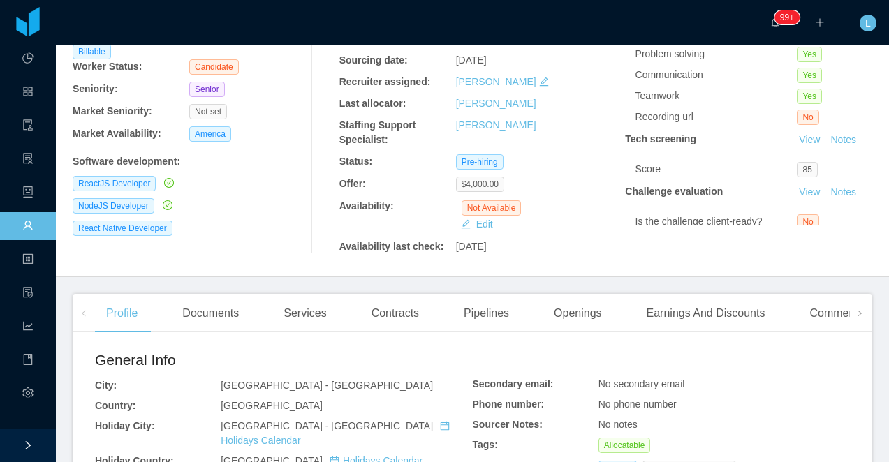
scroll to position [171, 0]
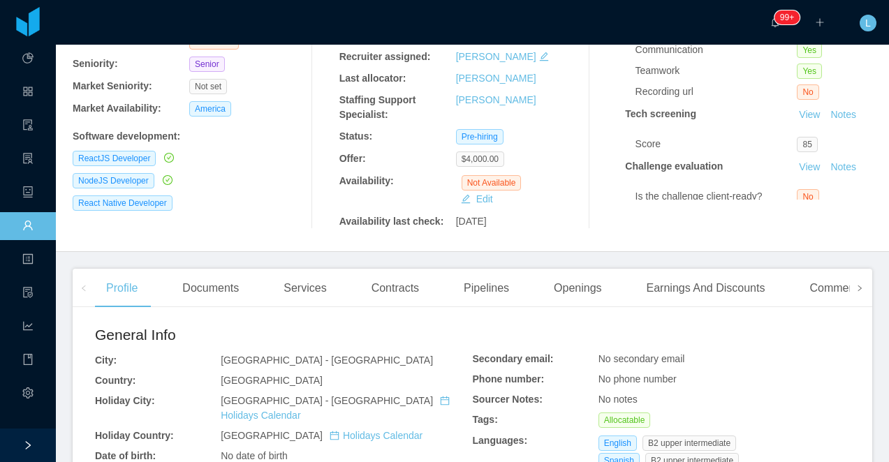
click at [859, 288] on icon "icon: right" at bounding box center [859, 288] width 7 height 7
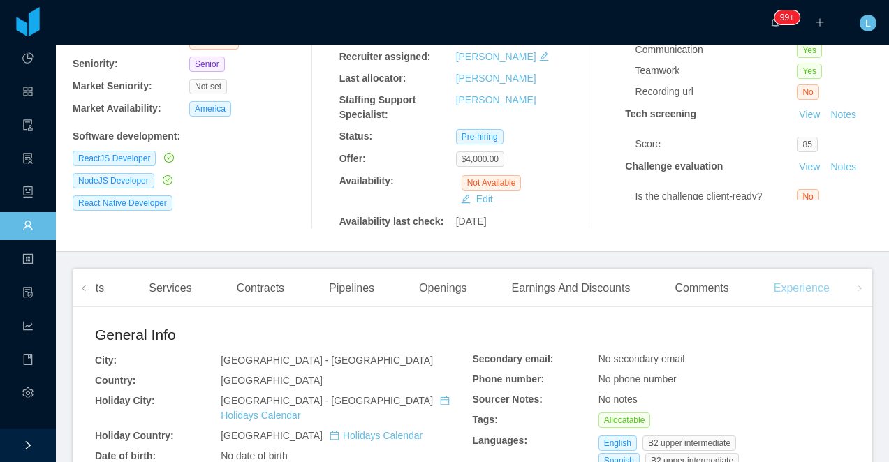
click at [815, 288] on div "Experience" at bounding box center [801, 288] width 78 height 39
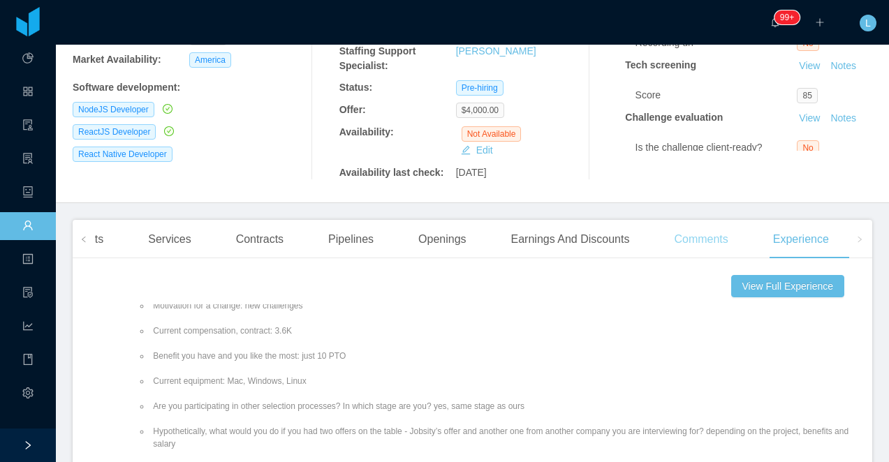
scroll to position [216, 0]
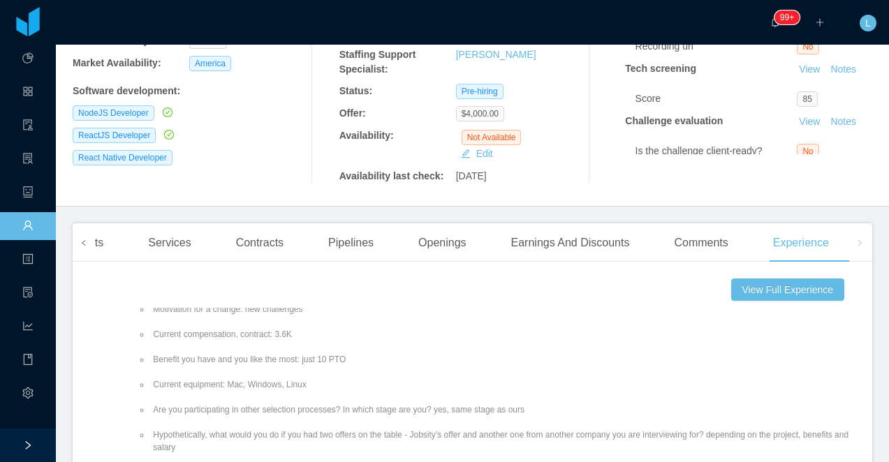
click at [74, 238] on span at bounding box center [84, 242] width 22 height 38
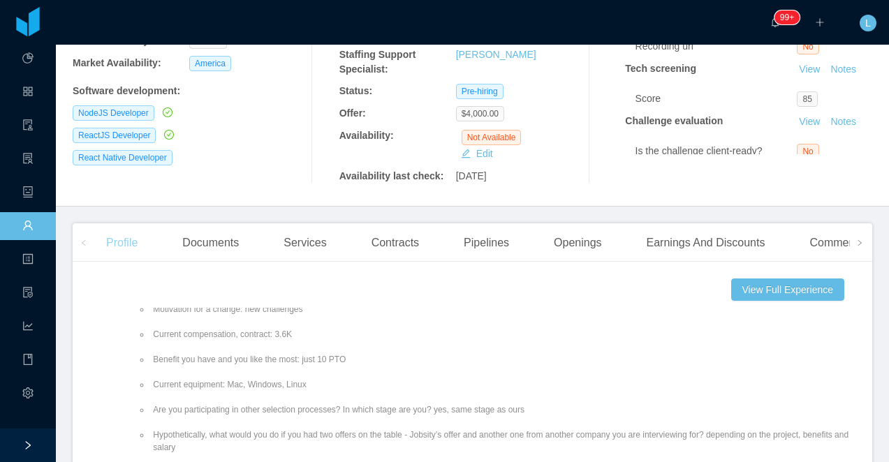
click at [114, 246] on div "Profile" at bounding box center [122, 242] width 54 height 39
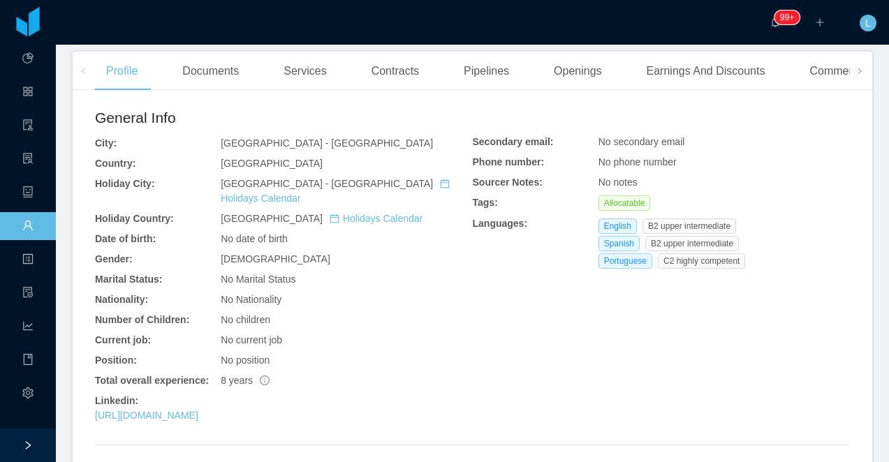
scroll to position [411, 0]
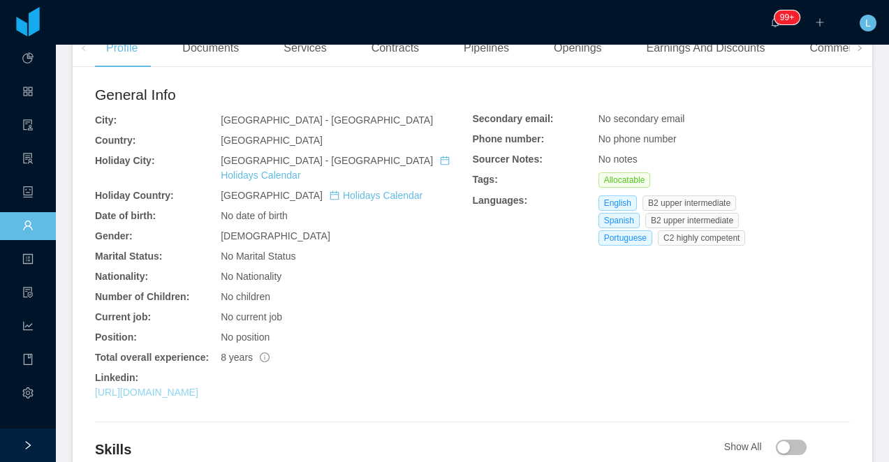
click at [198, 387] on link "https://www.linkedin.com/in/tmassuia" at bounding box center [146, 392] width 103 height 11
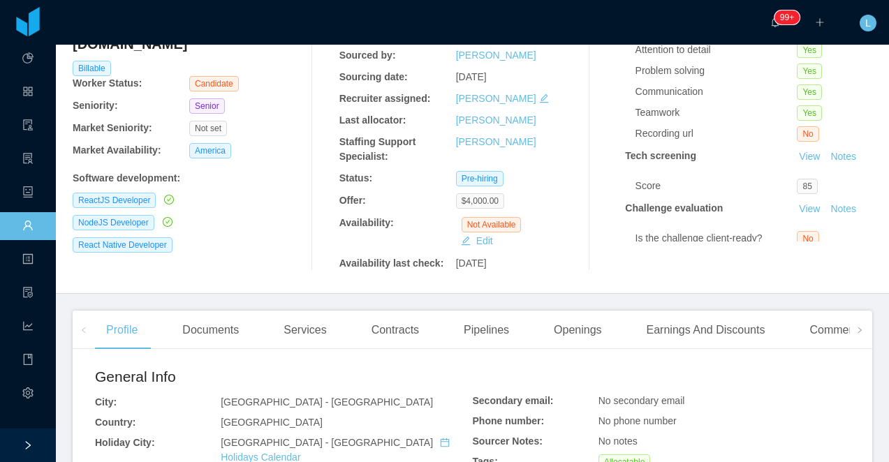
scroll to position [0, 0]
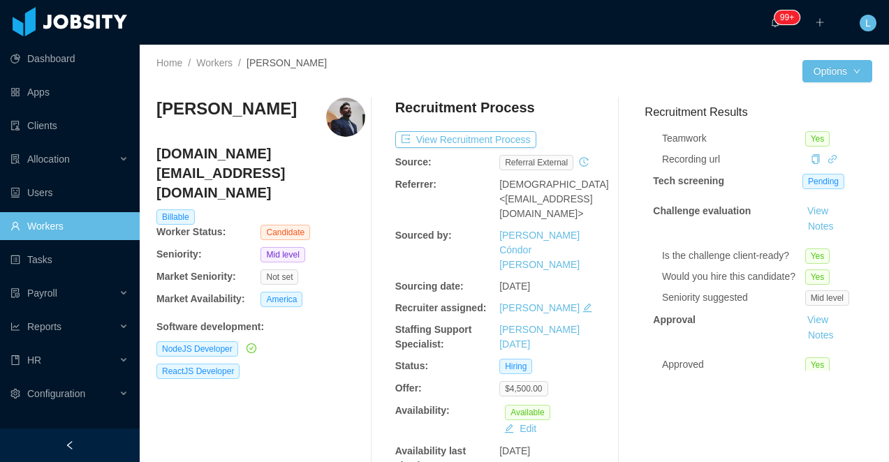
scroll to position [128, 0]
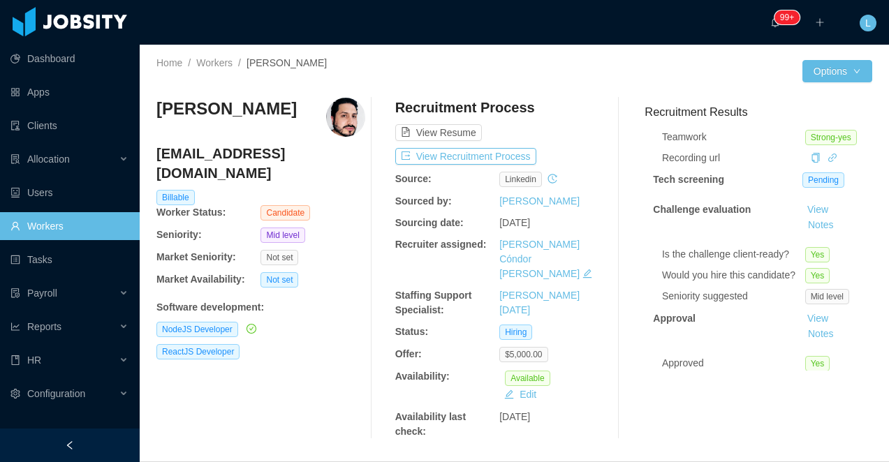
scroll to position [128, 0]
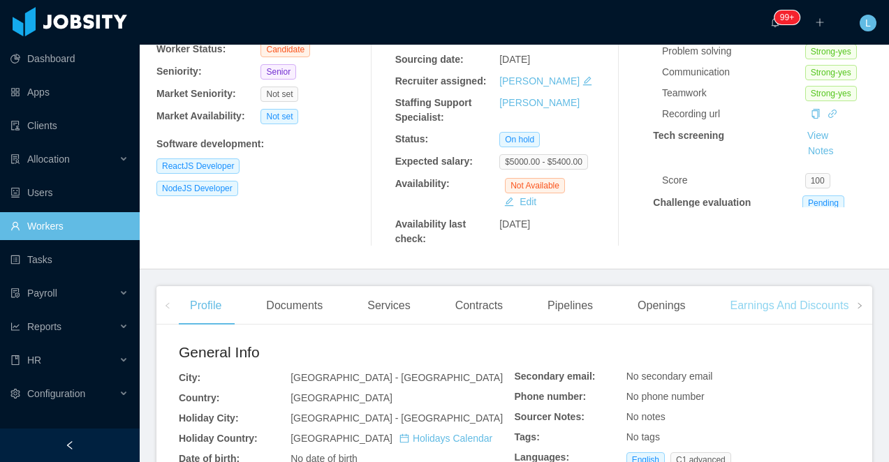
scroll to position [172, 0]
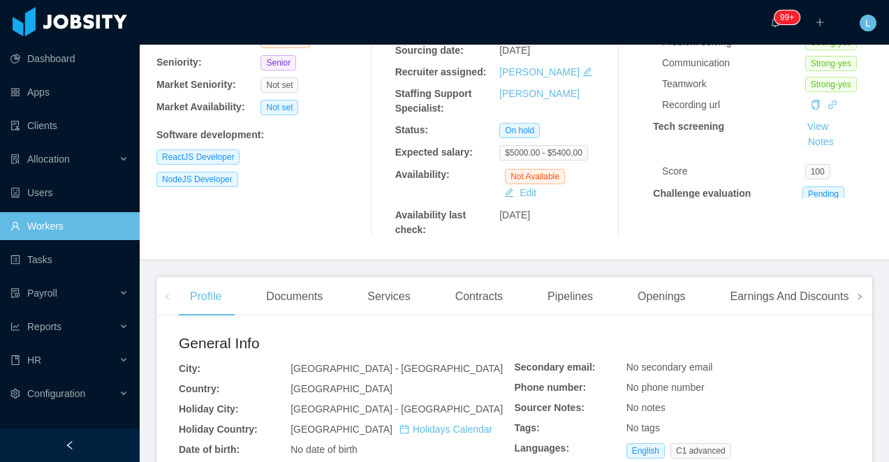
click at [859, 297] on icon "icon: right" at bounding box center [859, 296] width 7 height 7
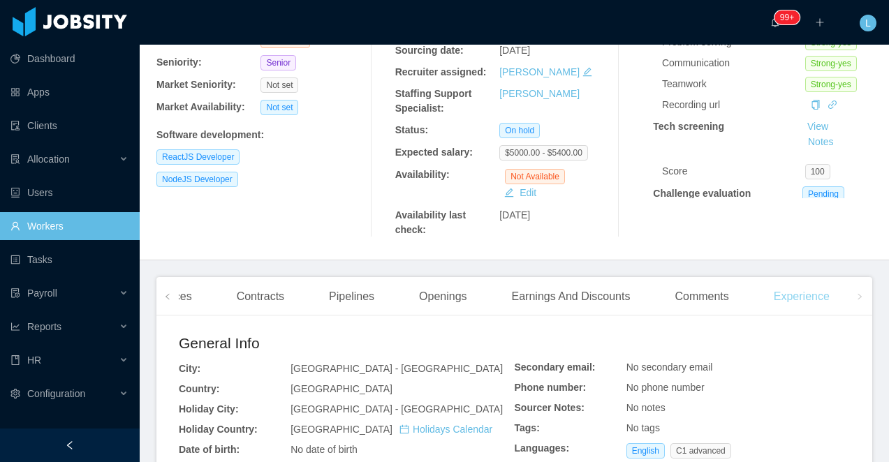
click at [816, 297] on div "Experience" at bounding box center [801, 296] width 78 height 39
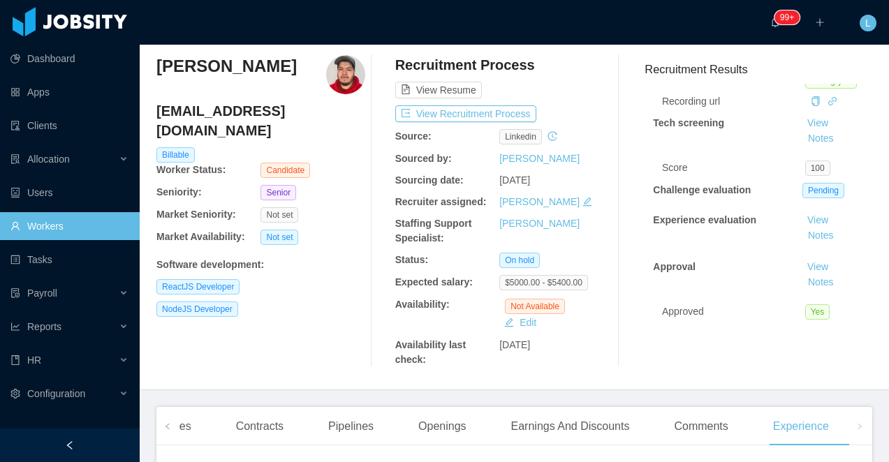
scroll to position [45, 0]
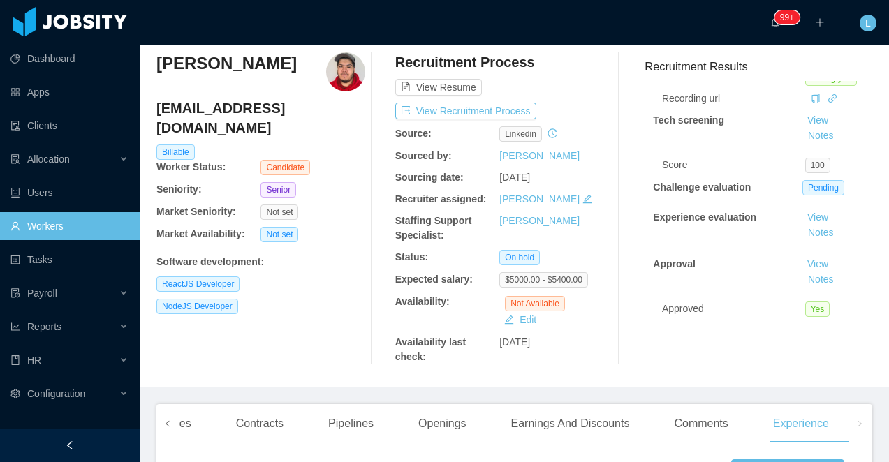
click at [161, 422] on span at bounding box center [167, 423] width 22 height 38
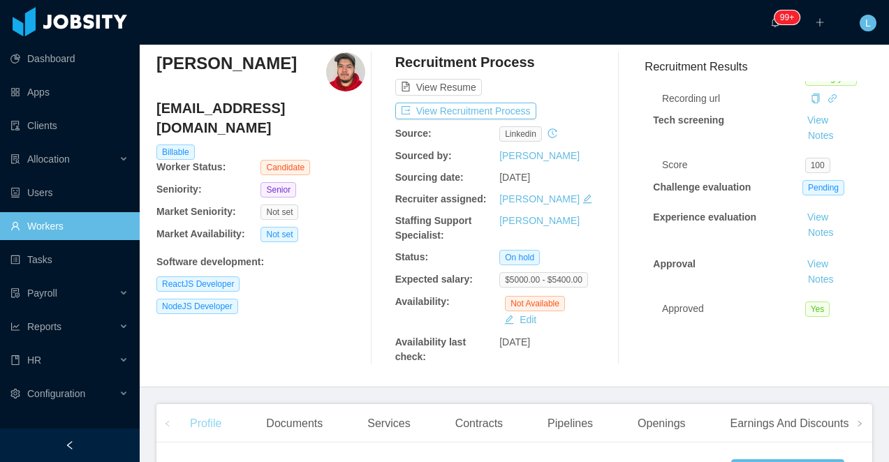
click at [181, 422] on div "Profile" at bounding box center [206, 423] width 54 height 39
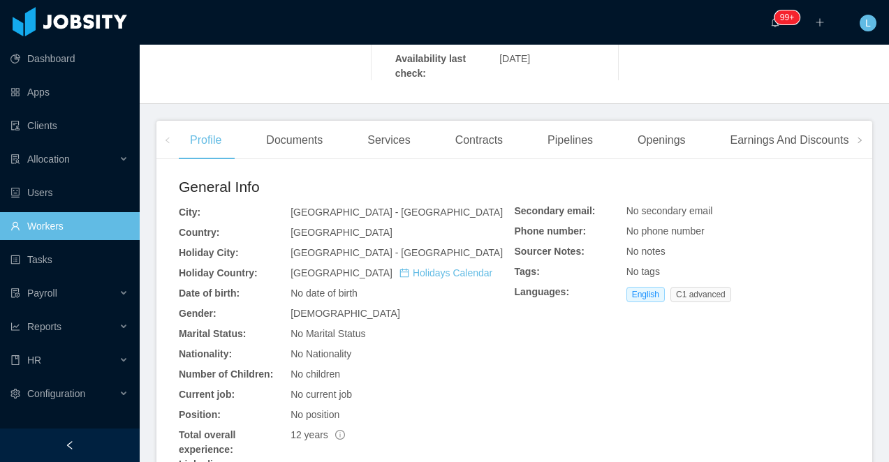
scroll to position [449, 0]
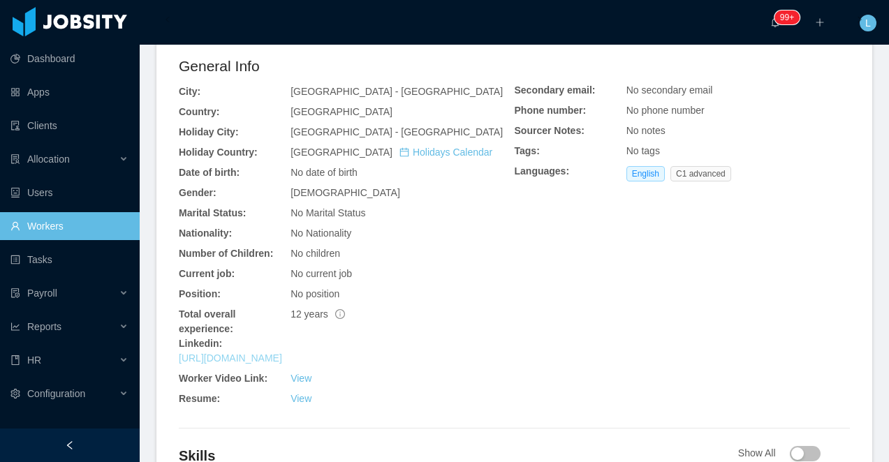
click at [253, 361] on link "https://www.linkedin.com/in/thernandez03" at bounding box center [230, 357] width 103 height 11
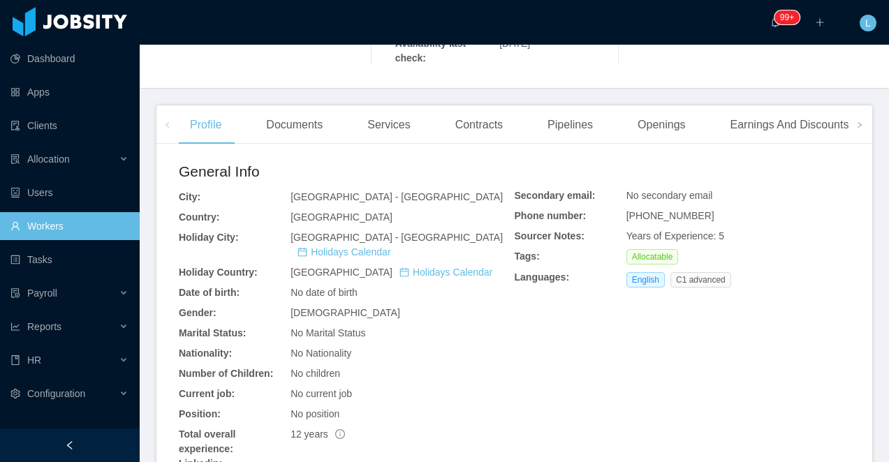
scroll to position [450, 0]
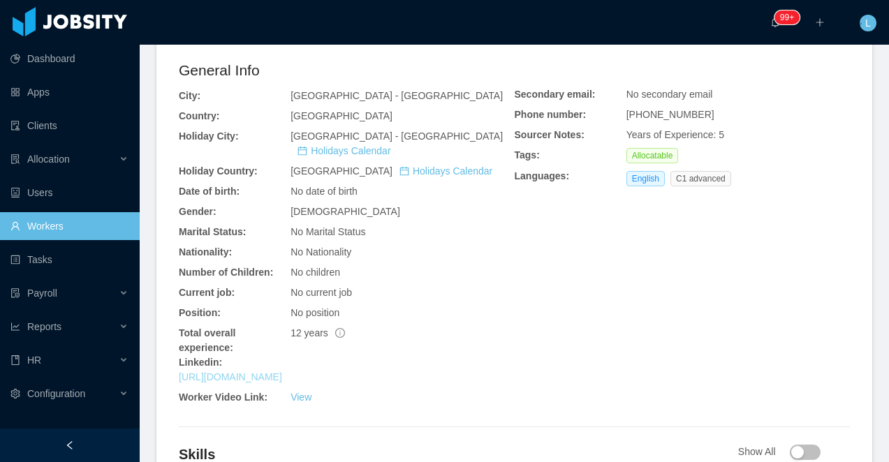
click at [282, 371] on link "[URL][DOMAIN_NAME]" at bounding box center [230, 376] width 103 height 11
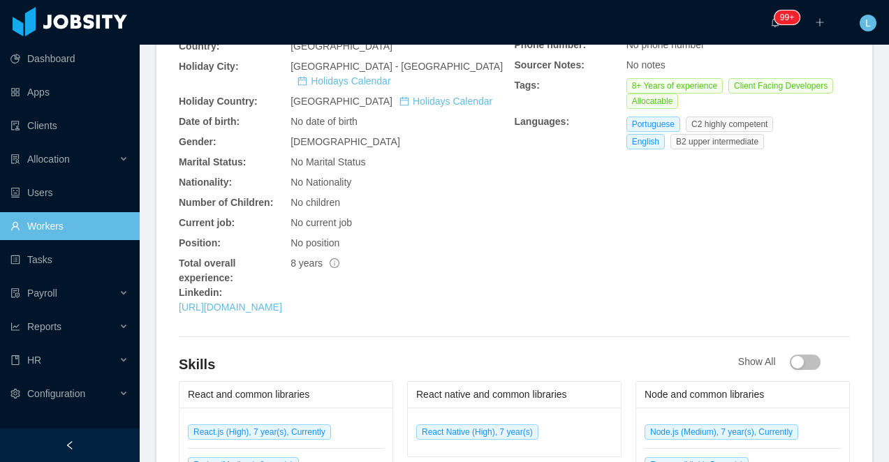
scroll to position [557, 0]
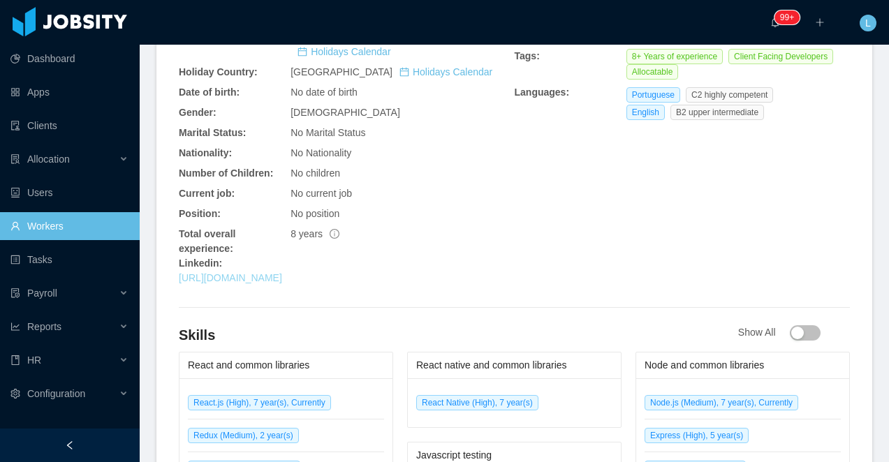
click at [282, 272] on link "[URL][DOMAIN_NAME]" at bounding box center [230, 277] width 103 height 11
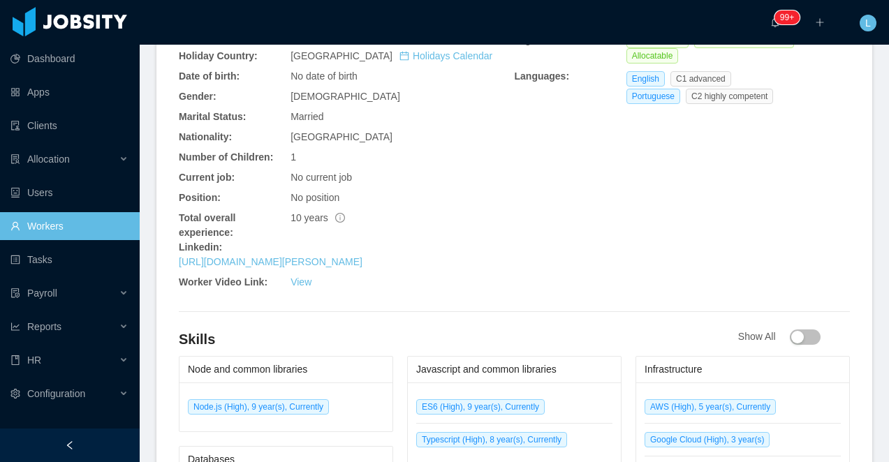
scroll to position [542, 0]
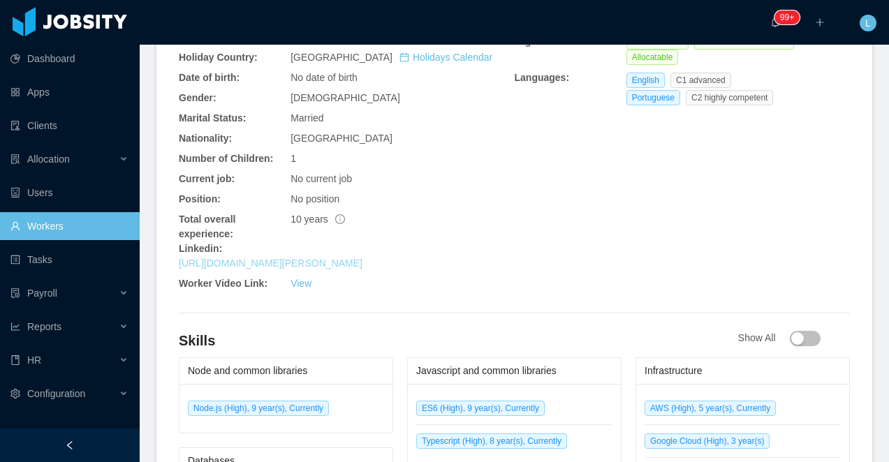
click at [362, 258] on link "https://www.linkedin.com/in/vitor-de-oliveira" at bounding box center [271, 263] width 184 height 11
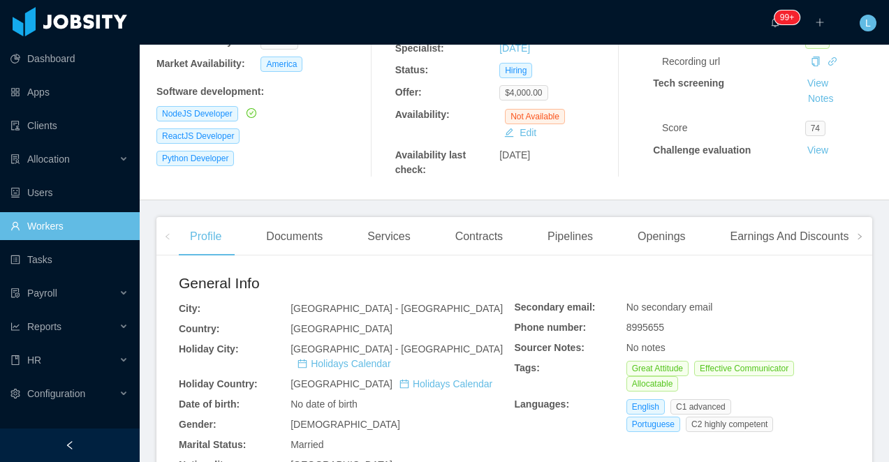
scroll to position [0, 0]
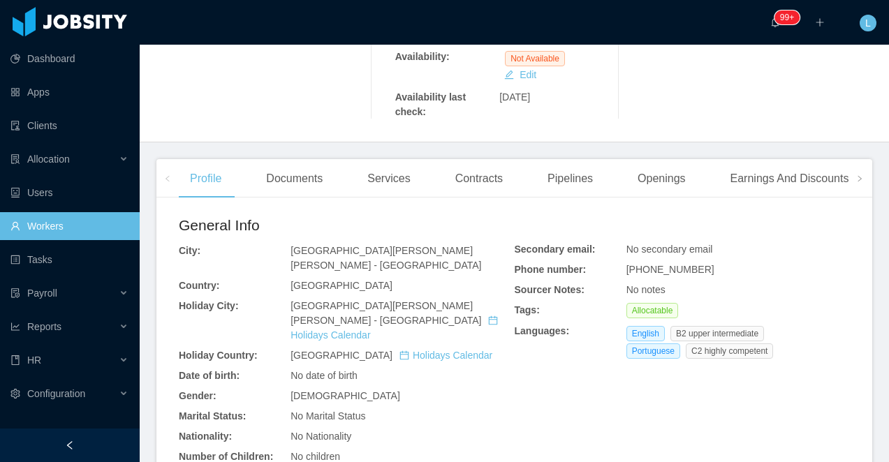
scroll to position [478, 0]
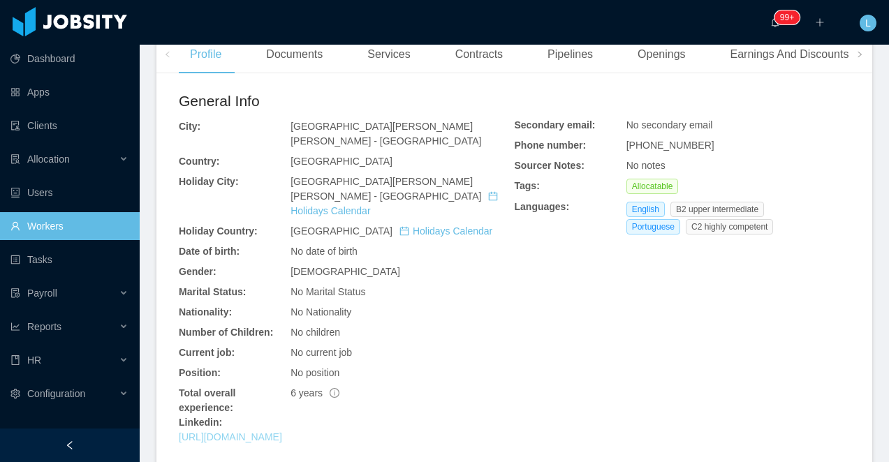
click at [282, 431] on link "[URL][DOMAIN_NAME]" at bounding box center [230, 436] width 103 height 11
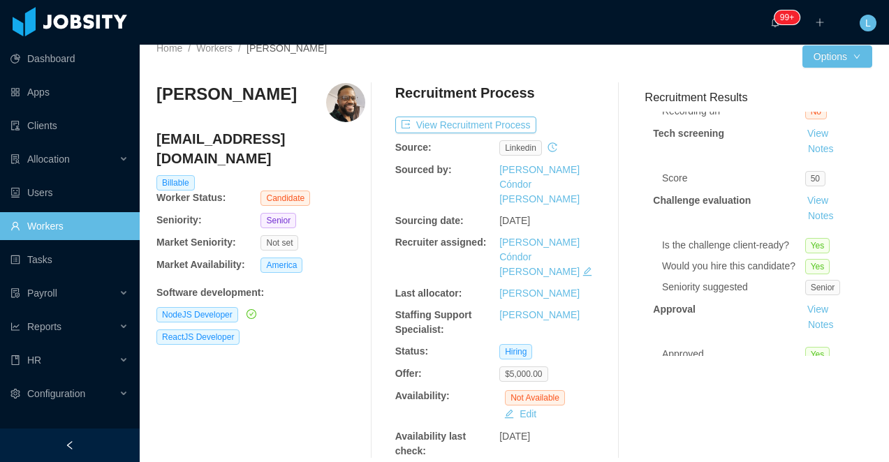
scroll to position [0, 0]
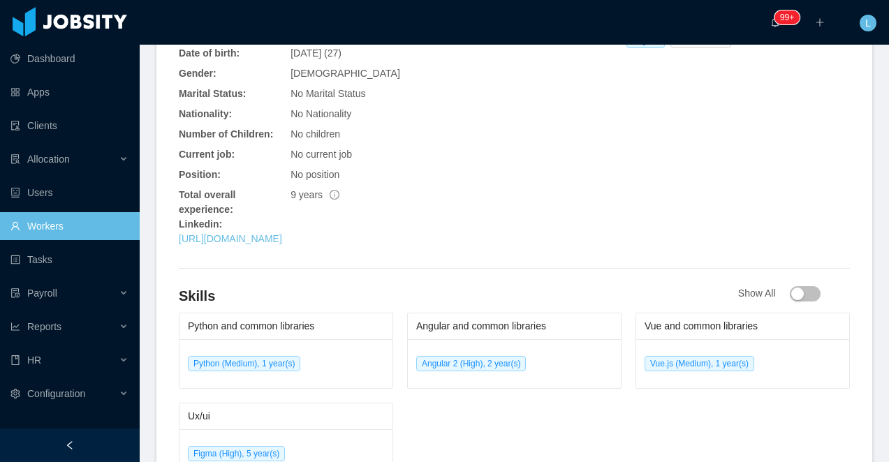
scroll to position [744, 0]
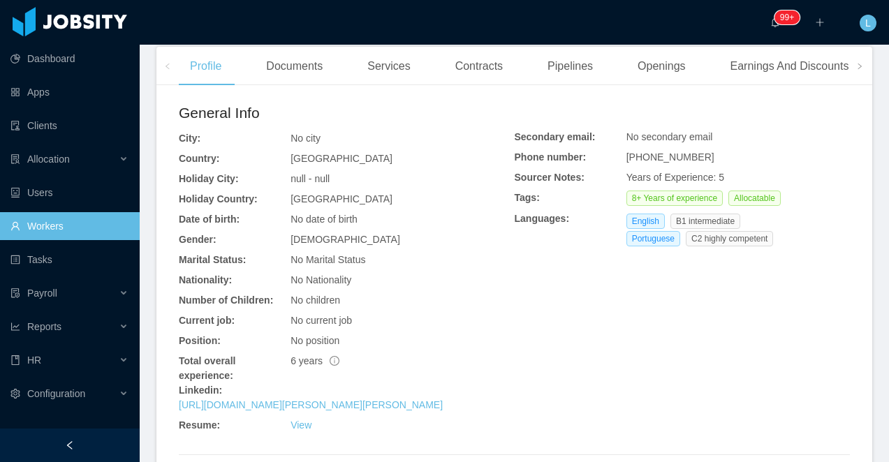
scroll to position [639, 0]
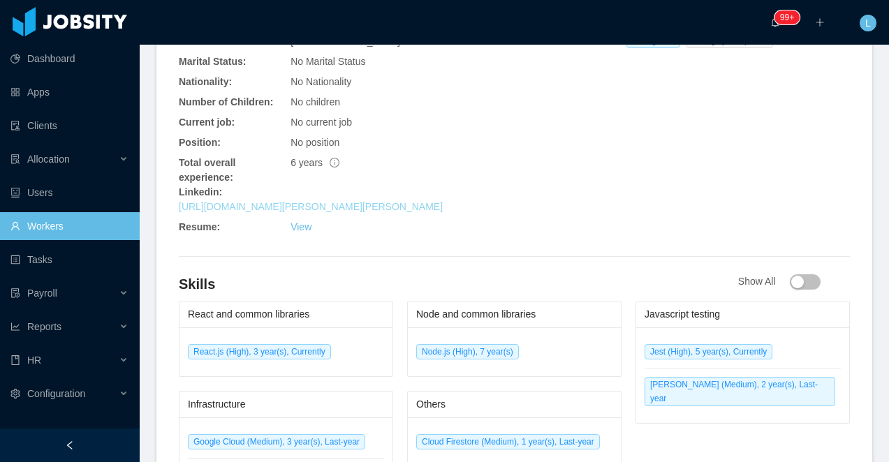
click at [293, 206] on link "[URL][DOMAIN_NAME][PERSON_NAME][PERSON_NAME]" at bounding box center [311, 206] width 264 height 11
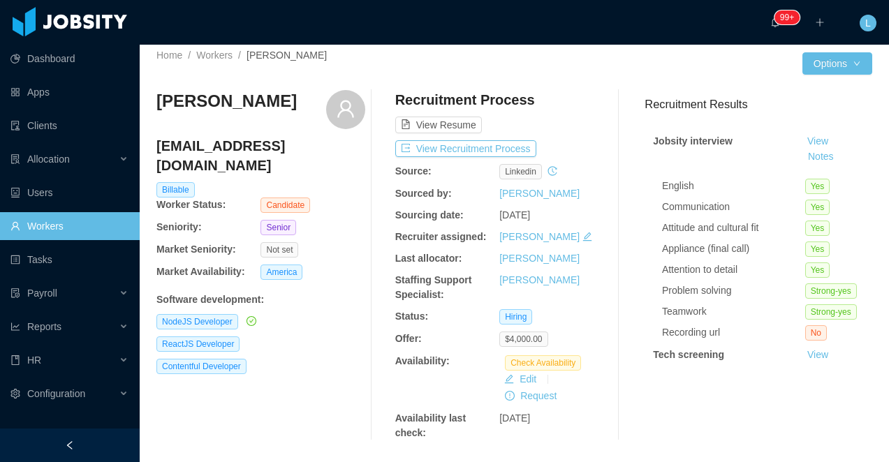
scroll to position [0, 0]
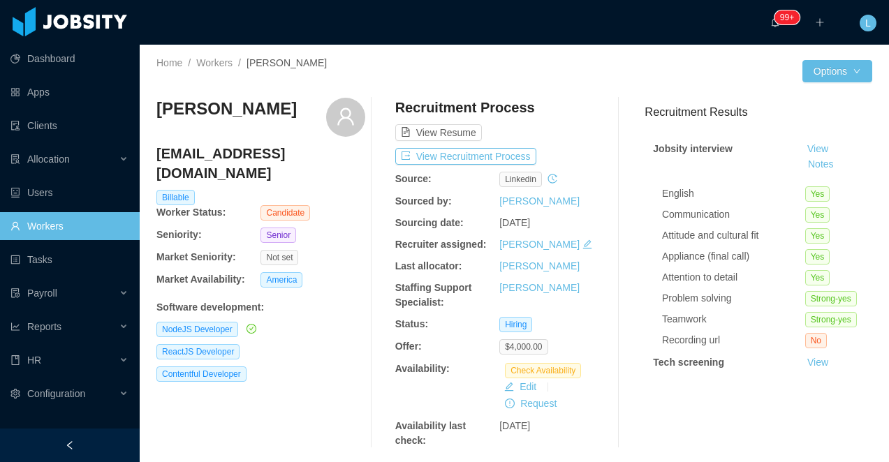
click at [258, 114] on h3 "Carlos Rodrigues" at bounding box center [226, 109] width 140 height 22
copy div "Carlos Rodrigues"
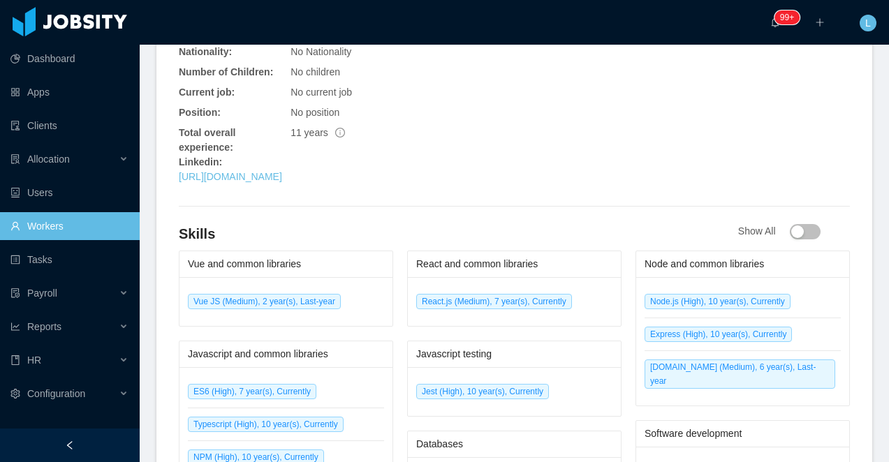
scroll to position [682, 0]
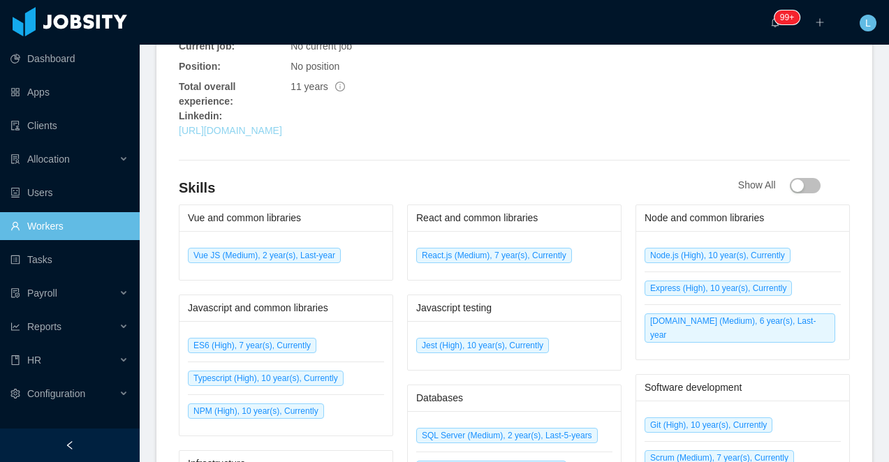
click at [282, 136] on link "[URL][DOMAIN_NAME]" at bounding box center [230, 130] width 103 height 11
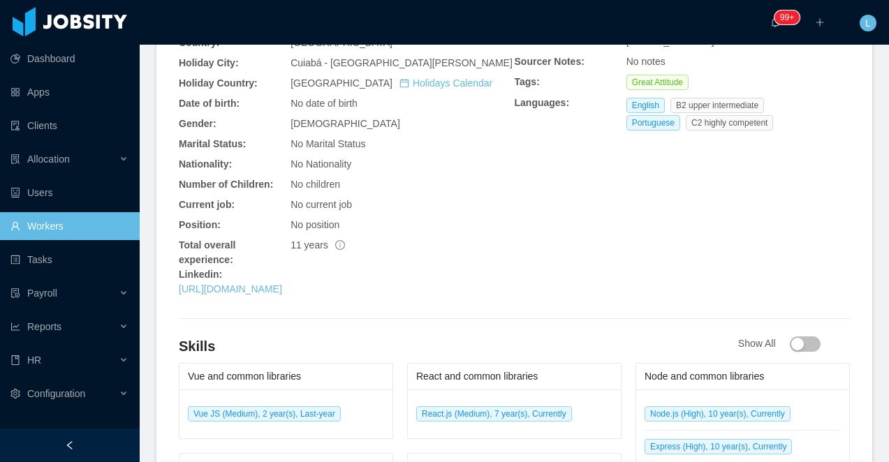
scroll to position [218, 0]
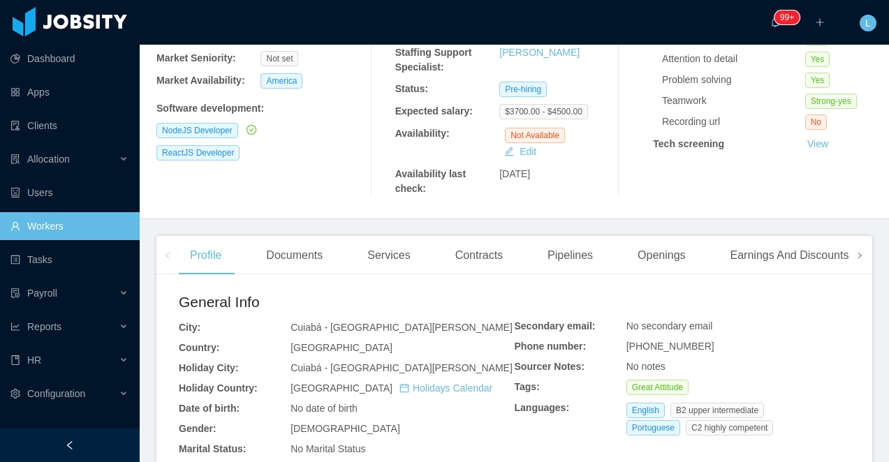
click at [859, 264] on span at bounding box center [859, 255] width 8 height 17
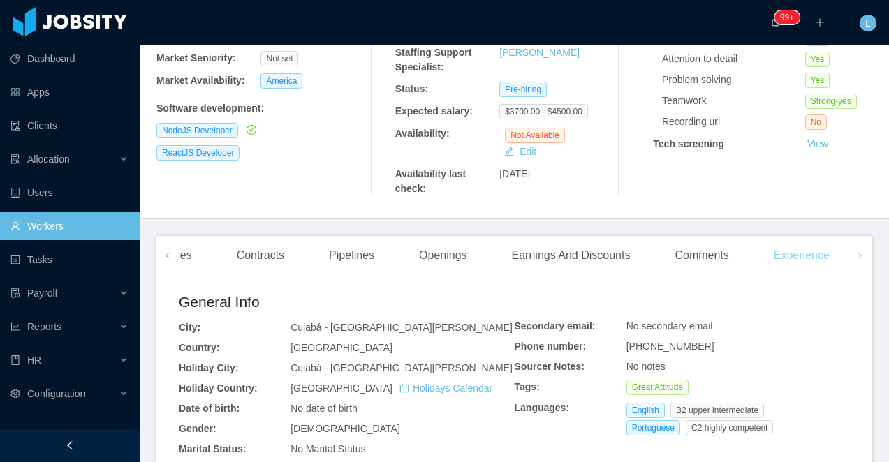
click at [805, 265] on div "Experience" at bounding box center [801, 255] width 78 height 39
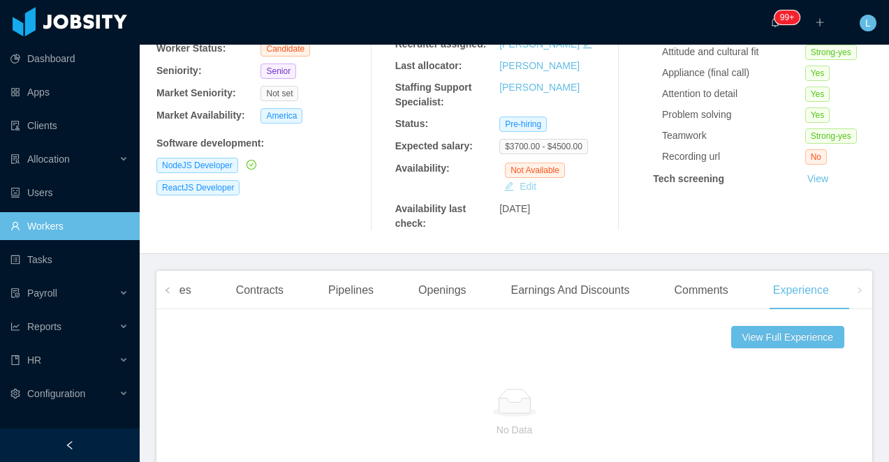
scroll to position [181, 0]
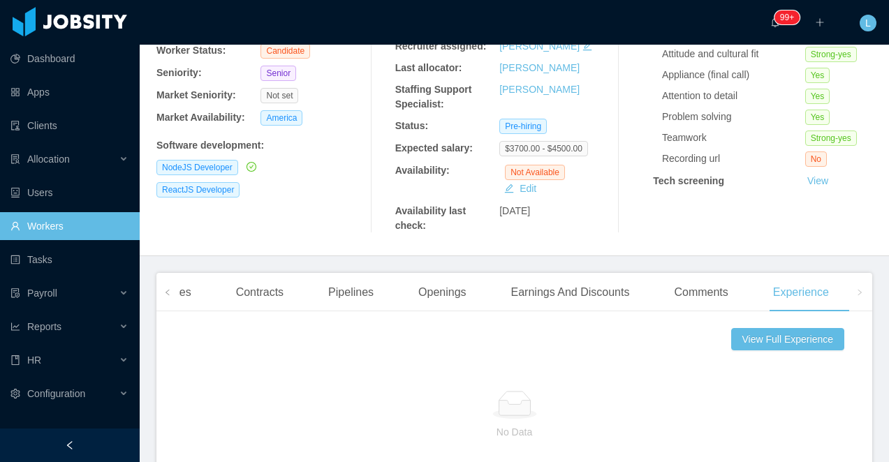
drag, startPoint x: 514, startPoint y: 225, endPoint x: 572, endPoint y: 233, distance: 58.4
click at [572, 233] on div "Availability last check: Jan 22nd, 2025" at bounding box center [499, 218] width 209 height 29
click at [167, 296] on icon "icon: left" at bounding box center [167, 292] width 7 height 7
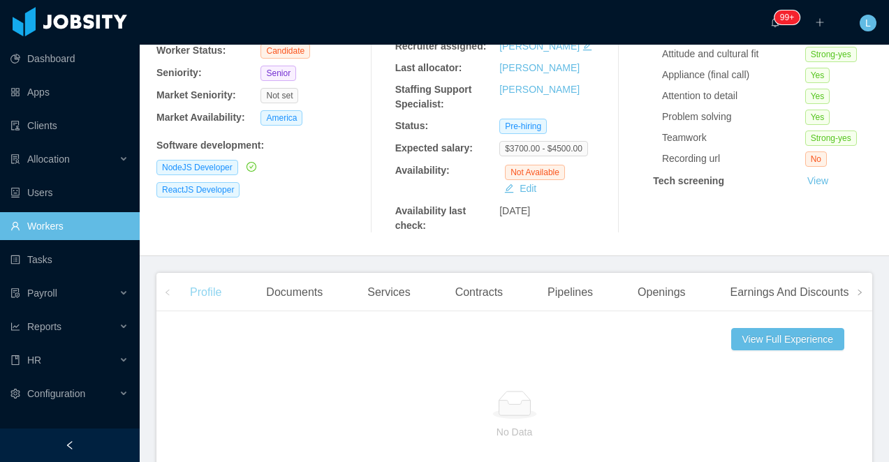
click at [195, 308] on div "Profile" at bounding box center [206, 292] width 54 height 39
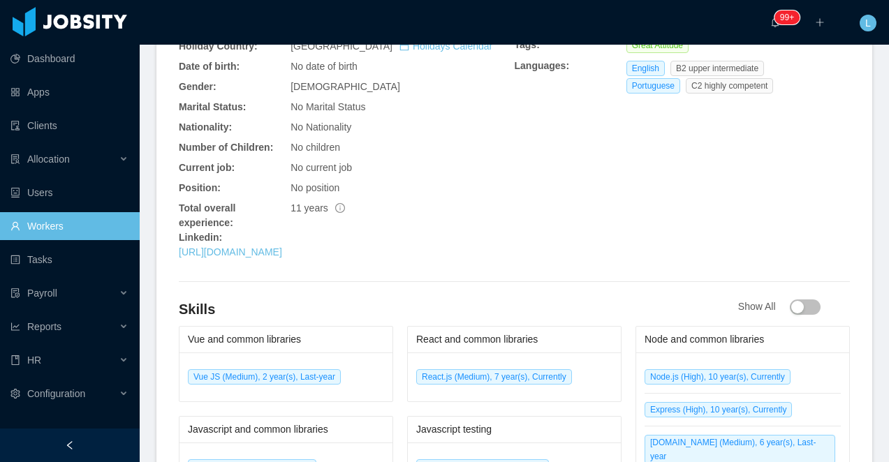
scroll to position [692, 0]
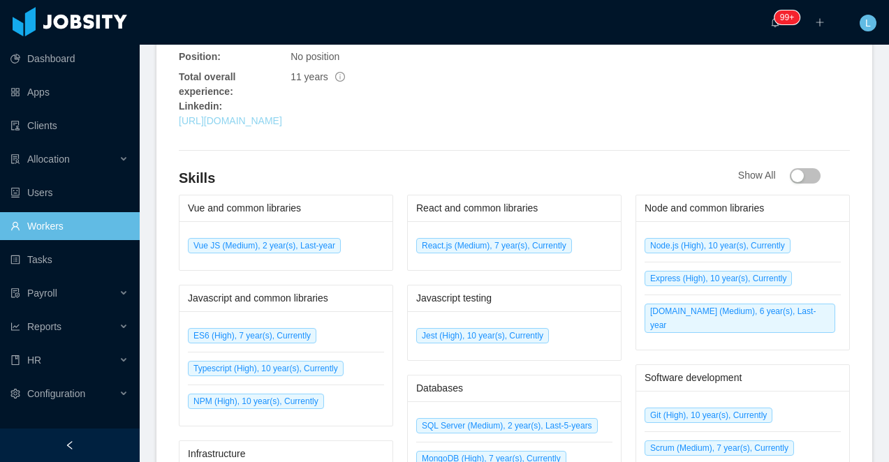
click at [282, 126] on link "https://www.linkedin.com/in/nelsonpl" at bounding box center [230, 120] width 103 height 11
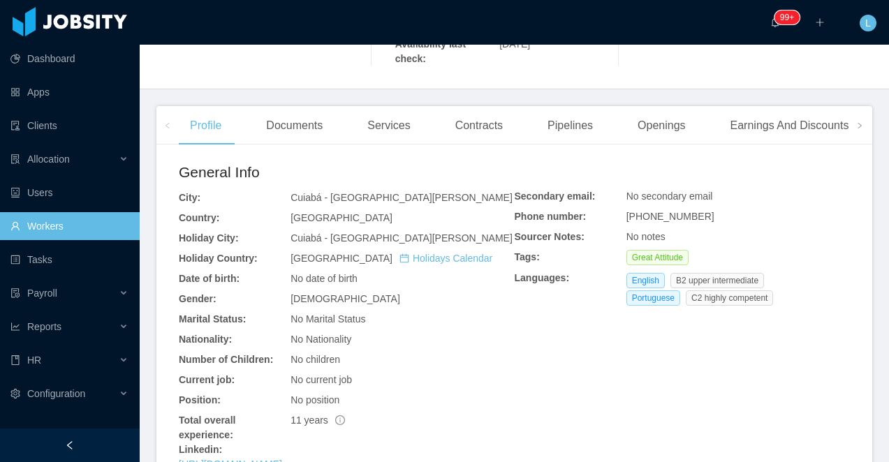
scroll to position [0, 0]
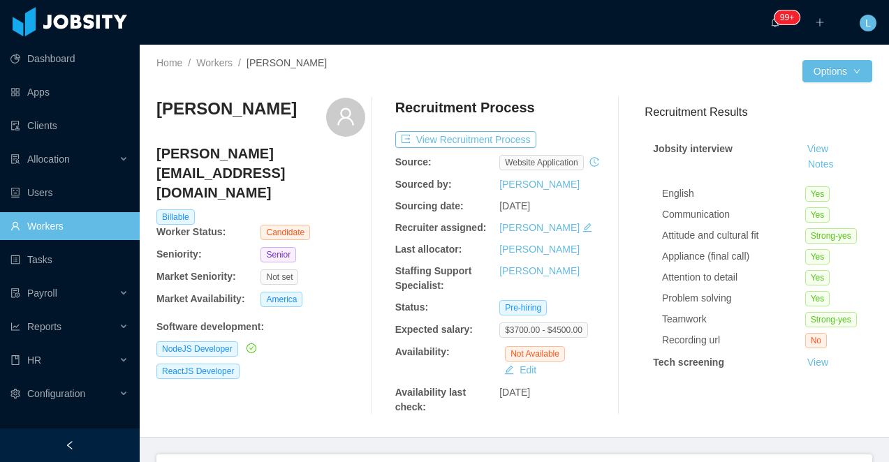
click at [228, 105] on h3 "Nelson Lopes" at bounding box center [226, 109] width 140 height 22
copy div "Nelson Lopes"
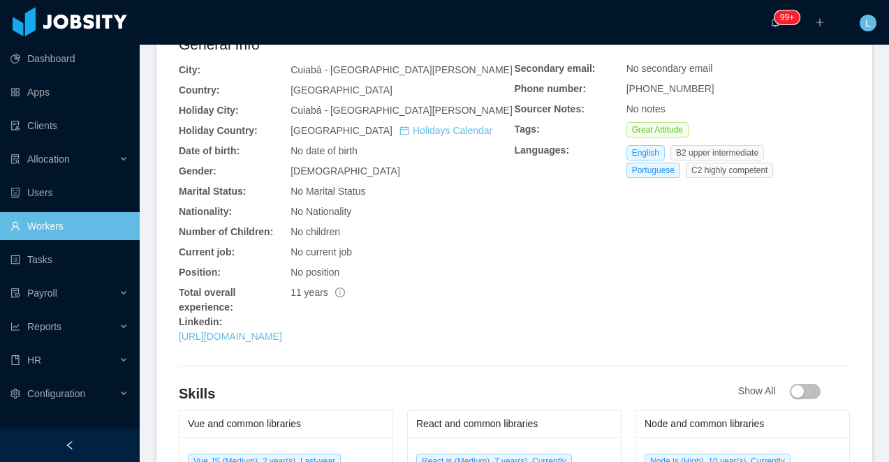
scroll to position [466, 0]
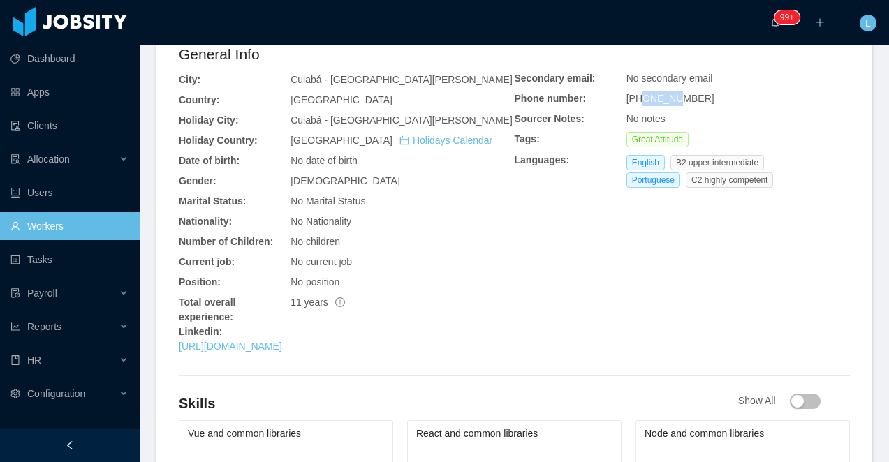
drag, startPoint x: 683, startPoint y: 114, endPoint x: 641, endPoint y: 114, distance: 41.9
click at [642, 104] on span "+5565992000052" at bounding box center [670, 98] width 88 height 11
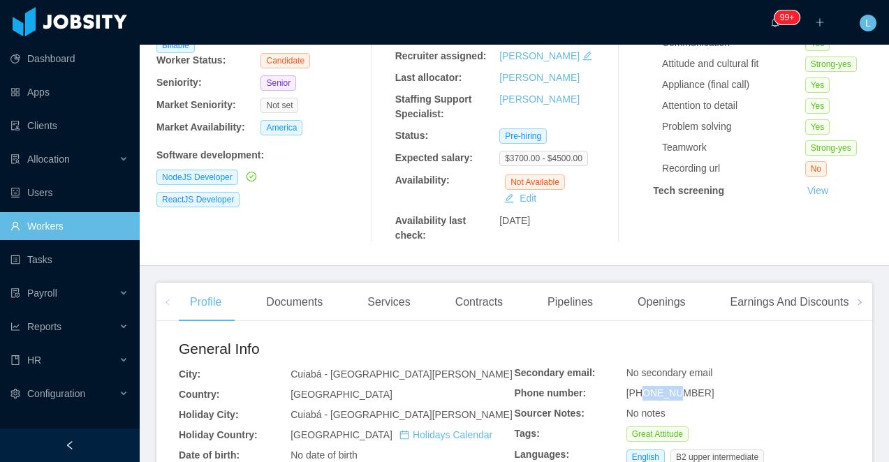
scroll to position [0, 0]
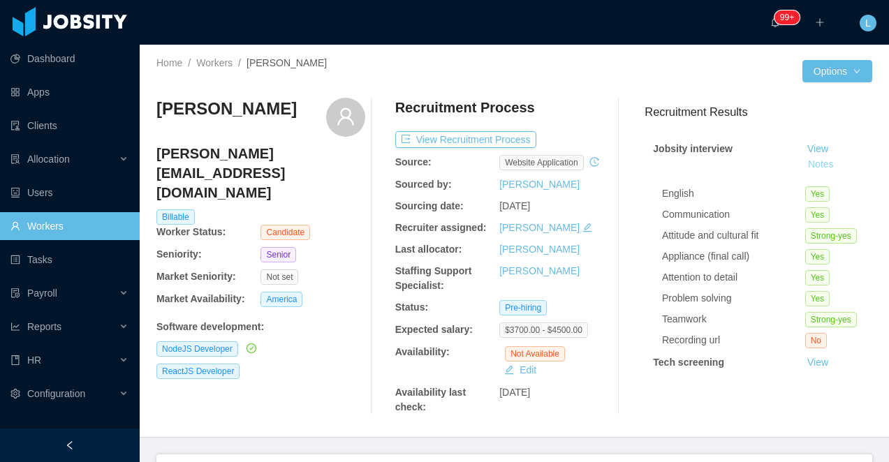
click at [818, 165] on button "Notes" at bounding box center [820, 164] width 37 height 17
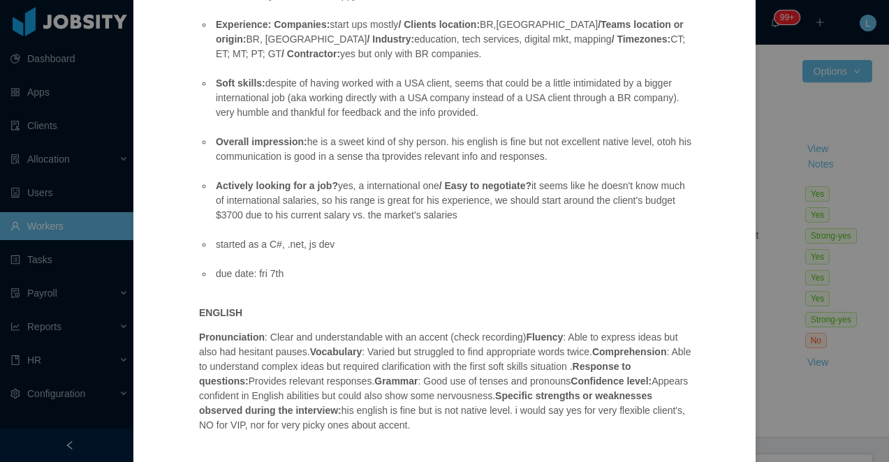
scroll to position [475, 0]
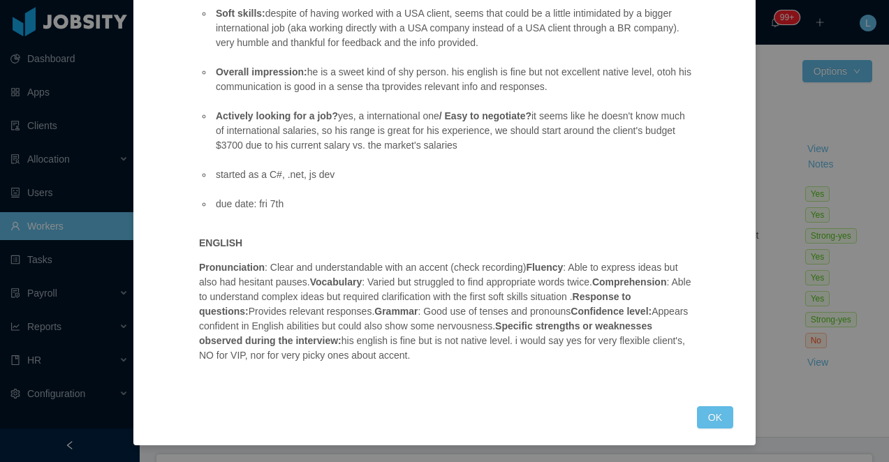
drag, startPoint x: 377, startPoint y: 355, endPoint x: 606, endPoint y: 356, distance: 228.9
click at [606, 356] on p "Pronunciation : Clear and understandable with an accent (check recording) Fluen…" at bounding box center [446, 311] width 494 height 103
click at [707, 414] on button "OK" at bounding box center [715, 417] width 36 height 22
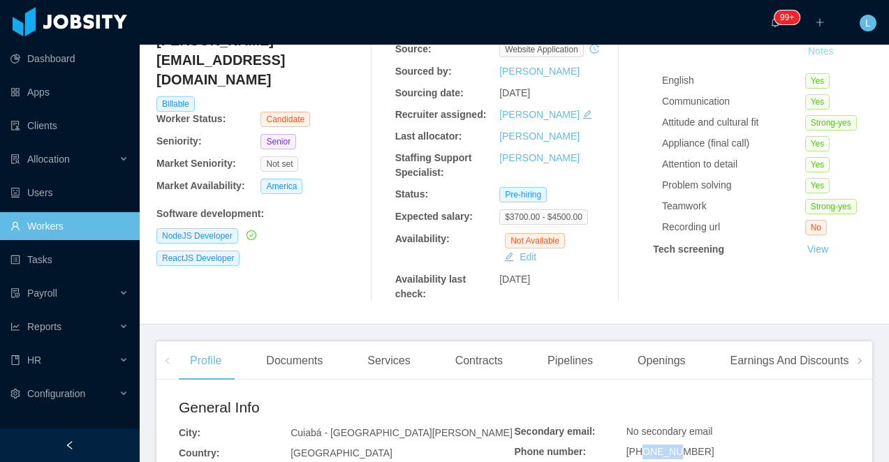
scroll to position [186, 0]
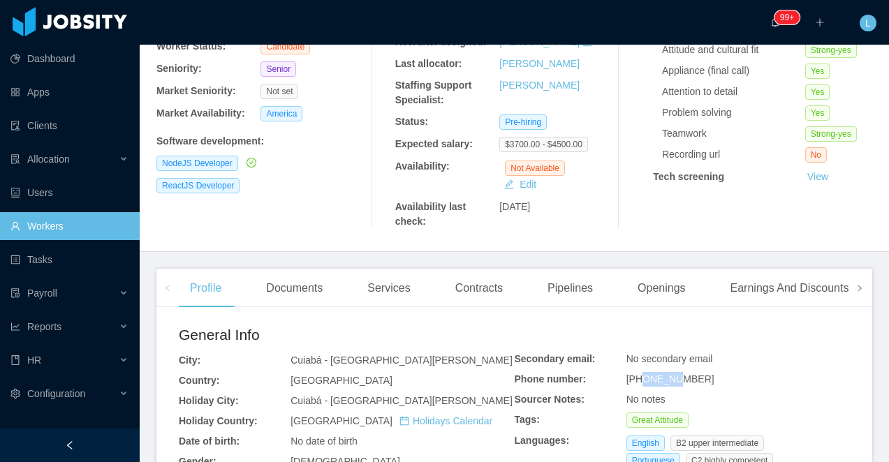
click at [855, 297] on span at bounding box center [859, 288] width 8 height 17
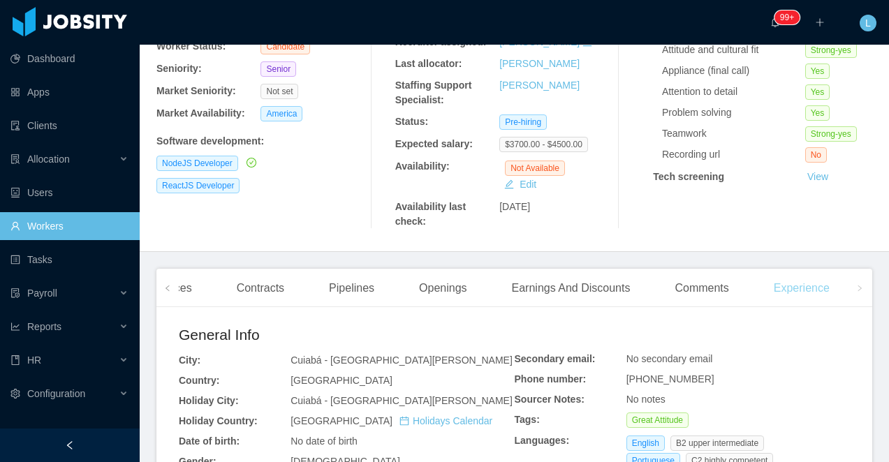
click at [789, 299] on div "Experience" at bounding box center [801, 288] width 78 height 39
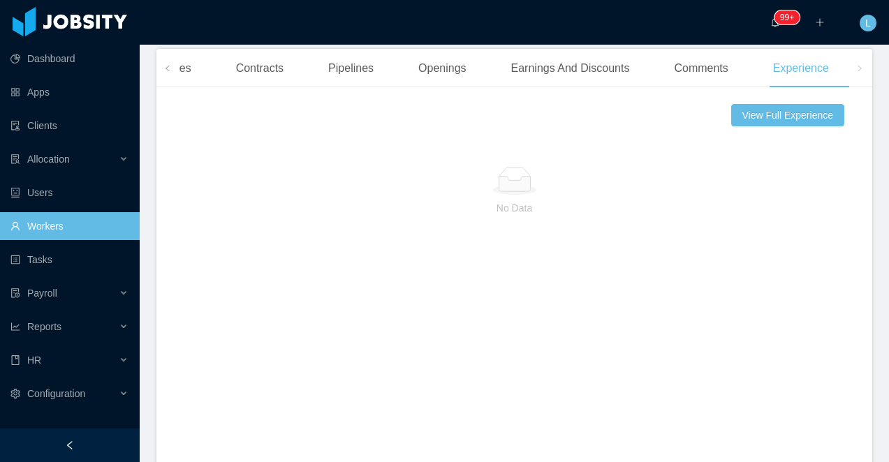
scroll to position [405, 0]
click at [768, 119] on button "View Full Experience" at bounding box center [787, 116] width 113 height 22
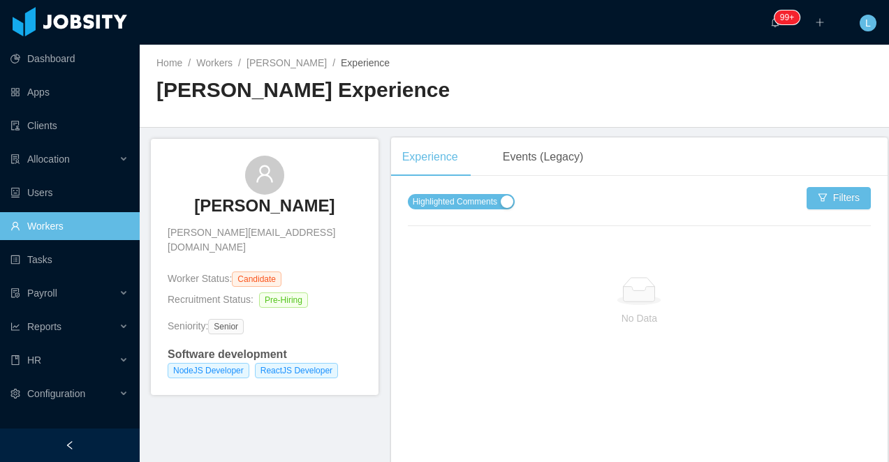
click at [429, 205] on span "Highlighted Comments" at bounding box center [454, 202] width 84 height 14
click at [237, 205] on h3 "Nelson Lopes" at bounding box center [264, 206] width 140 height 22
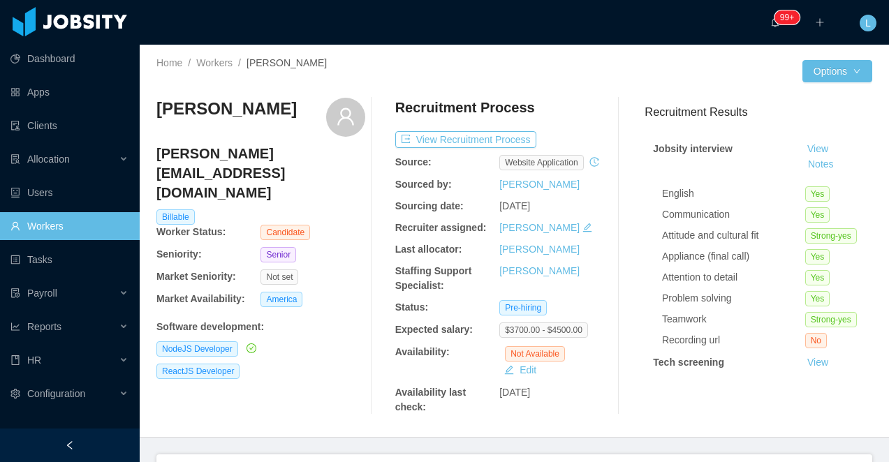
click at [234, 113] on h3 "Nelson Lopes" at bounding box center [226, 109] width 140 height 22
copy div "Nelson Lopes"
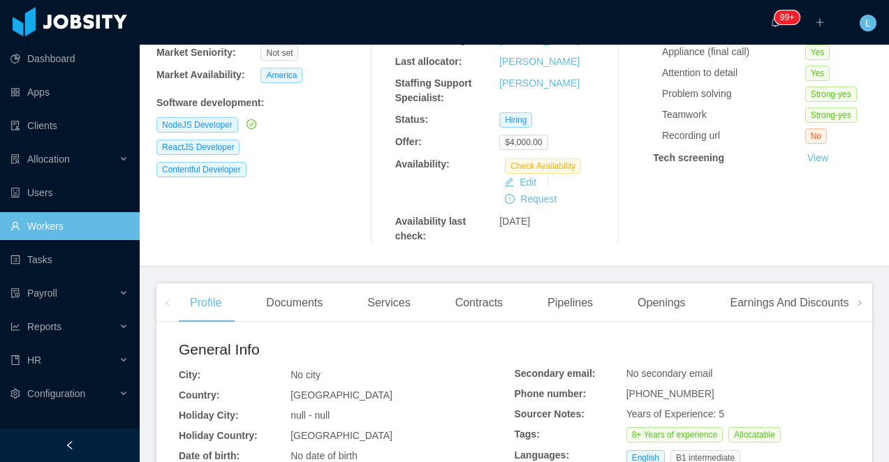
scroll to position [292, 0]
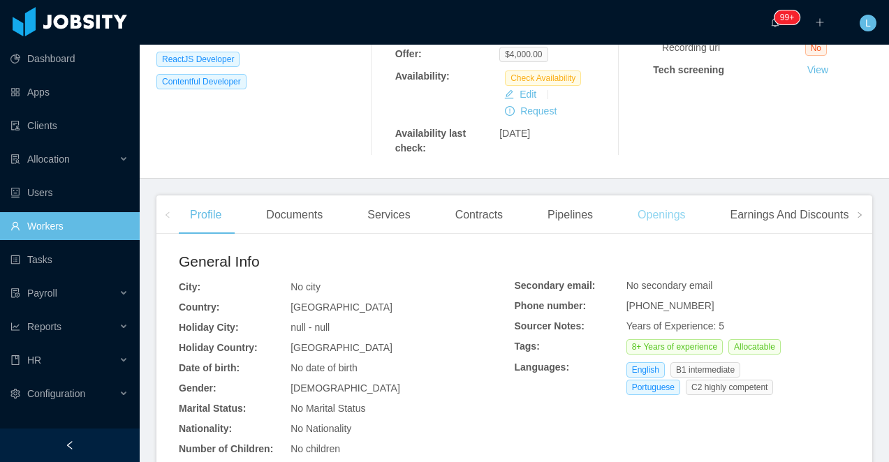
click at [663, 209] on div "Openings" at bounding box center [661, 214] width 70 height 39
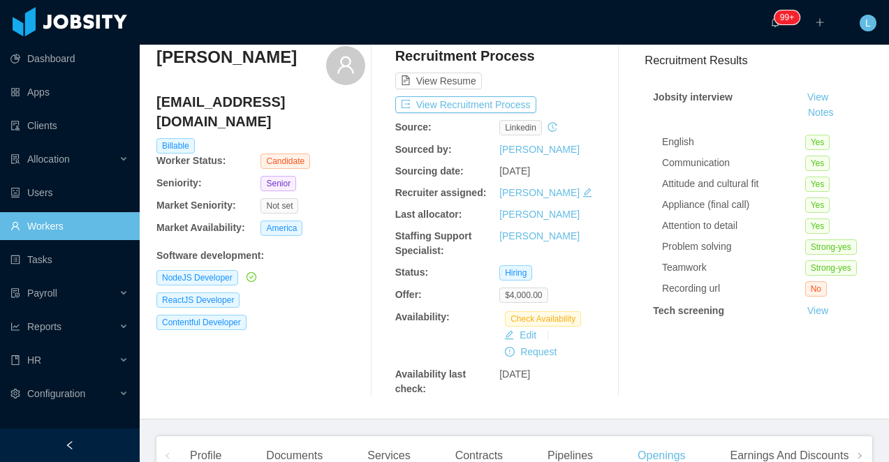
scroll to position [52, 0]
drag, startPoint x: 198, startPoint y: 302, endPoint x: 154, endPoint y: 302, distance: 44.7
click at [154, 302] on div "Home / Workers / [PERSON_NAME] / Options [PERSON_NAME] [PERSON_NAME][EMAIL_ADDR…" at bounding box center [514, 205] width 749 height 426
drag, startPoint x: 207, startPoint y: 304, endPoint x: 154, endPoint y: 303, distance: 53.7
click at [154, 303] on div "Home / Workers / [PERSON_NAME] / Options [PERSON_NAME] [PERSON_NAME][EMAIL_ADDR…" at bounding box center [514, 205] width 749 height 426
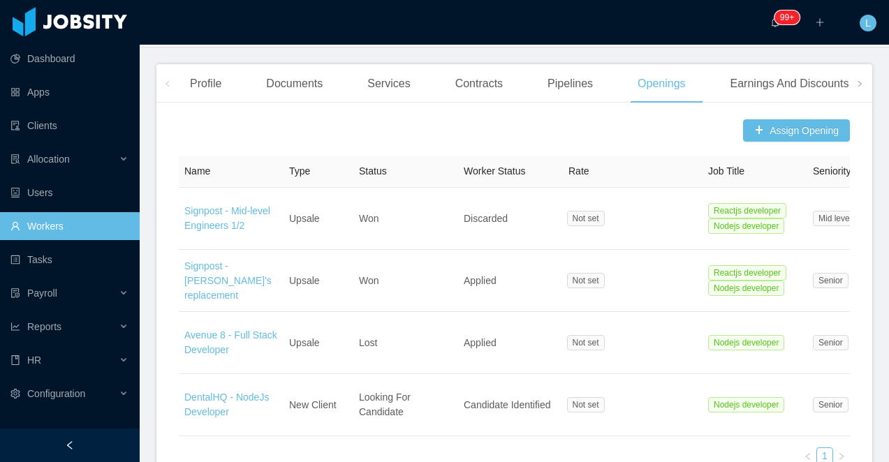
scroll to position [424, 0]
click at [204, 81] on div "Profile" at bounding box center [206, 83] width 54 height 39
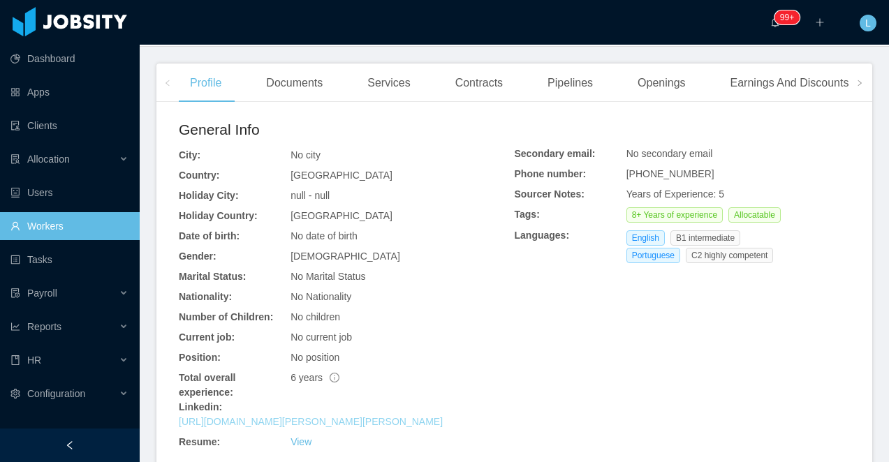
click at [227, 424] on link "[URL][DOMAIN_NAME][PERSON_NAME][PERSON_NAME]" at bounding box center [311, 421] width 264 height 11
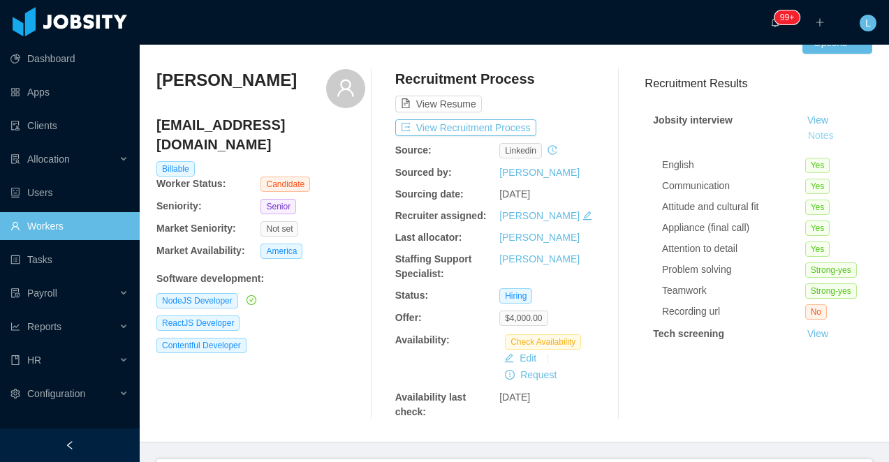
click at [821, 135] on button "Notes" at bounding box center [820, 136] width 37 height 17
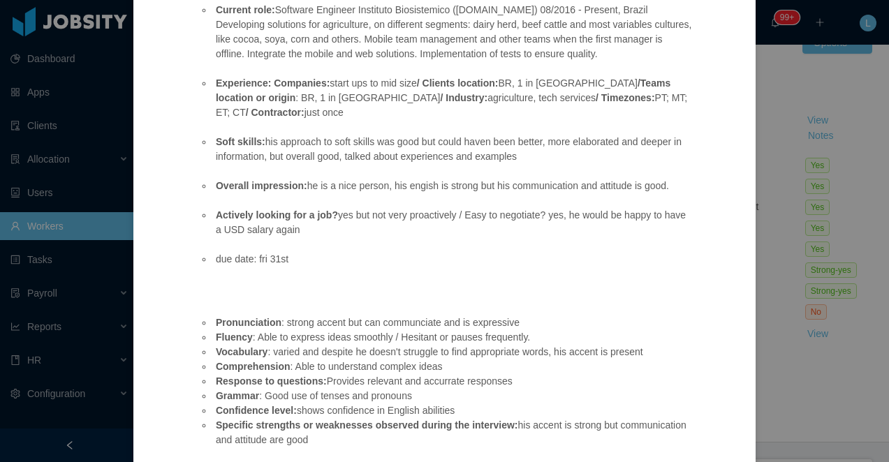
scroll to position [431, 0]
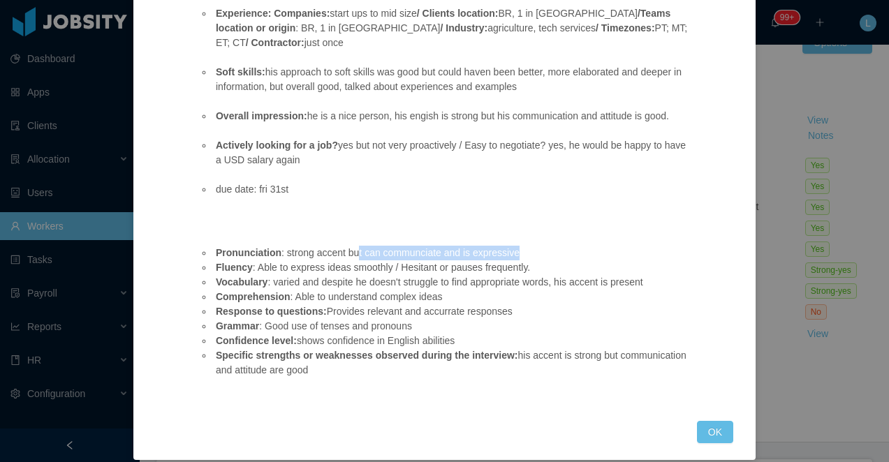
drag, startPoint x: 362, startPoint y: 232, endPoint x: 528, endPoint y: 239, distance: 166.2
click at [528, 246] on li "Pronunciation : strong accent but can communciate and is expressive" at bounding box center [453, 253] width 480 height 15
click at [706, 421] on button "OK" at bounding box center [715, 432] width 36 height 22
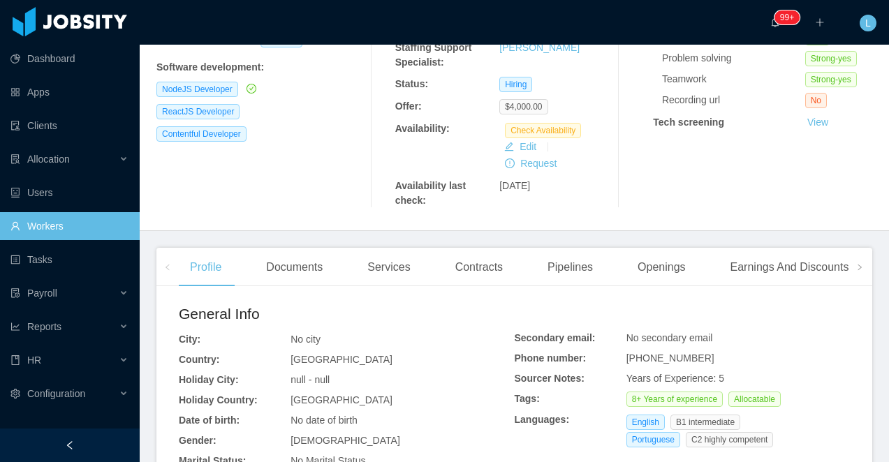
scroll to position [410, 0]
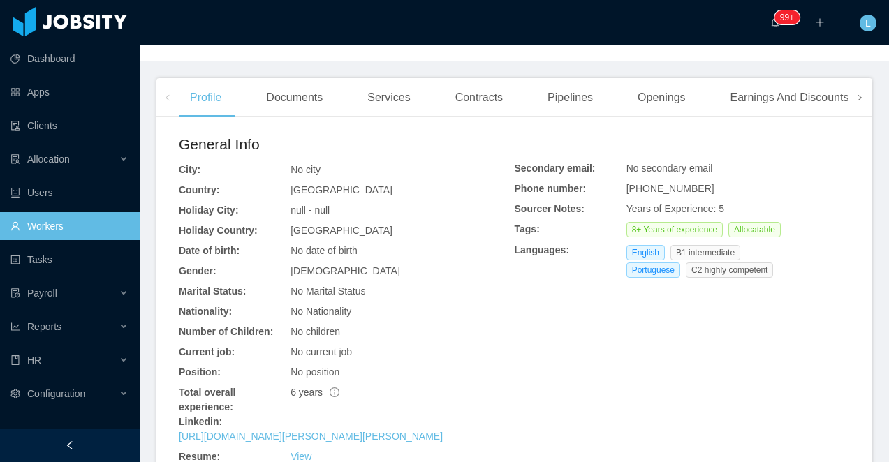
click at [856, 101] on icon "icon: right" at bounding box center [859, 97] width 7 height 7
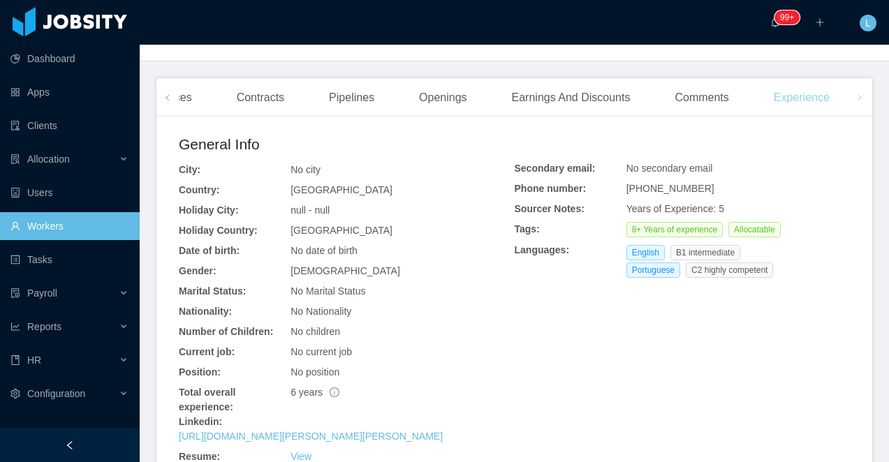
click at [812, 97] on div "Experience" at bounding box center [801, 97] width 78 height 39
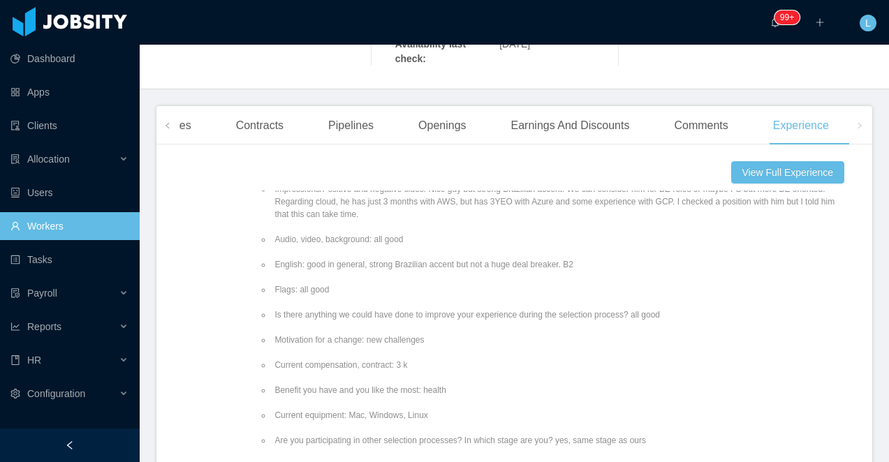
scroll to position [91, 0]
drag, startPoint x: 544, startPoint y: 269, endPoint x: 470, endPoint y: 269, distance: 73.3
click at [470, 269] on li "English: good in general, strong Brazilian accent but not a huge deal breaker. …" at bounding box center [561, 266] width 578 height 13
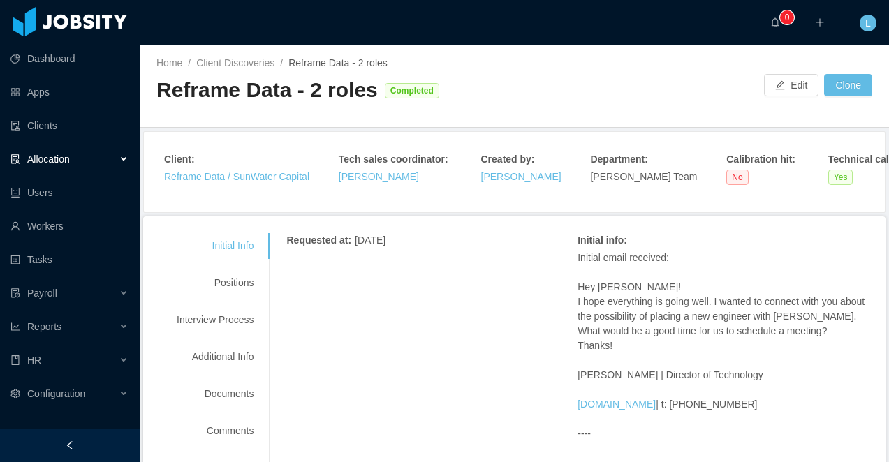
click at [174, 184] on div "Reframe Data / SunWater Capital" at bounding box center [236, 177] width 145 height 15
click at [184, 178] on link "Reframe Data / SunWater Capital" at bounding box center [236, 176] width 145 height 11
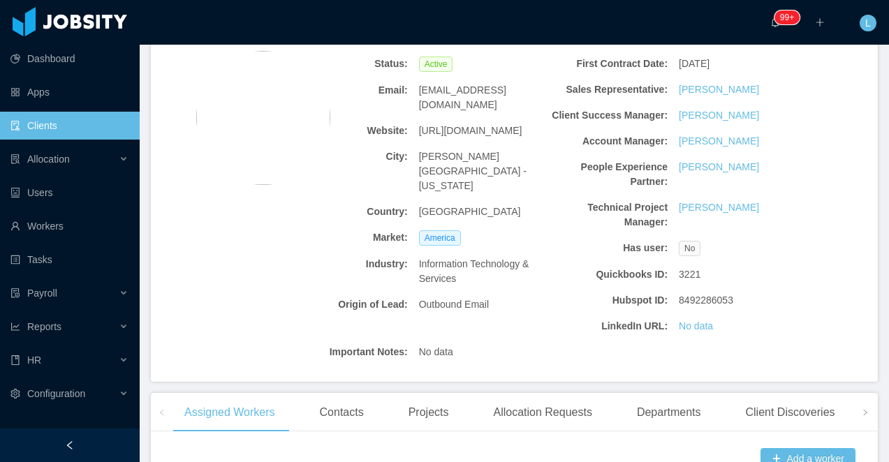
scroll to position [58, 0]
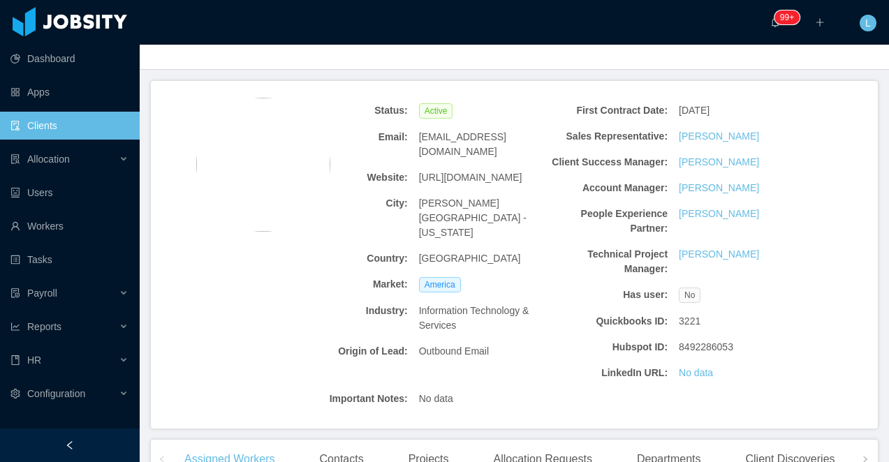
click at [441, 170] on span "[URL][DOMAIN_NAME]" at bounding box center [470, 177] width 103 height 15
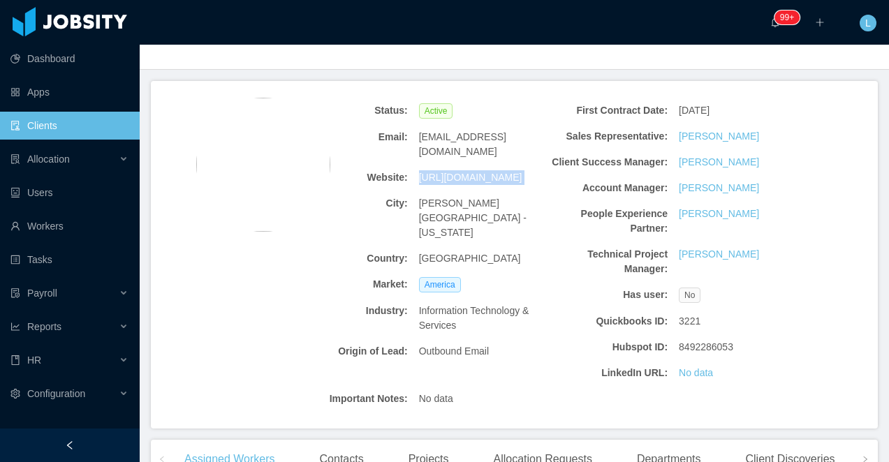
copy span "[URL][DOMAIN_NAME]"
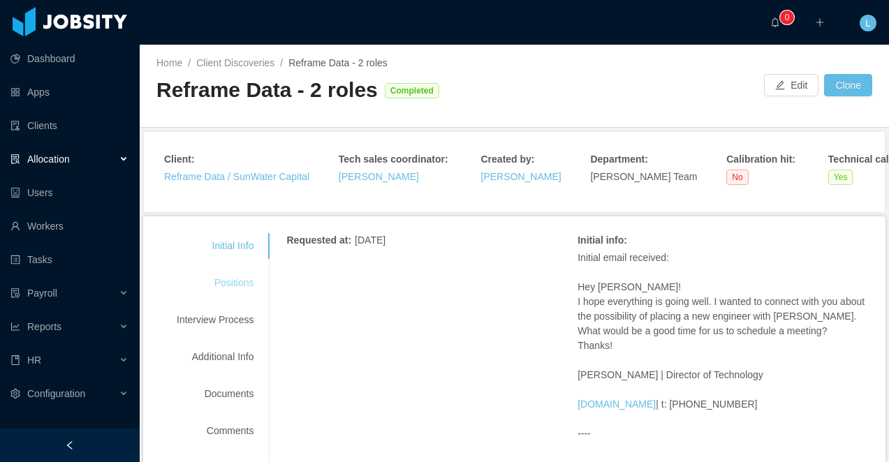
click at [235, 287] on div "Positions" at bounding box center [215, 283] width 110 height 26
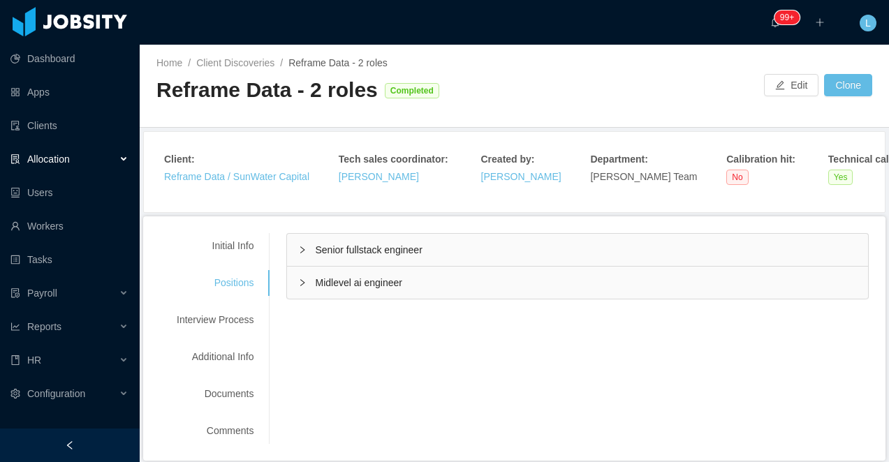
click at [337, 248] on span "Senior fullstack engineer" at bounding box center [368, 249] width 107 height 11
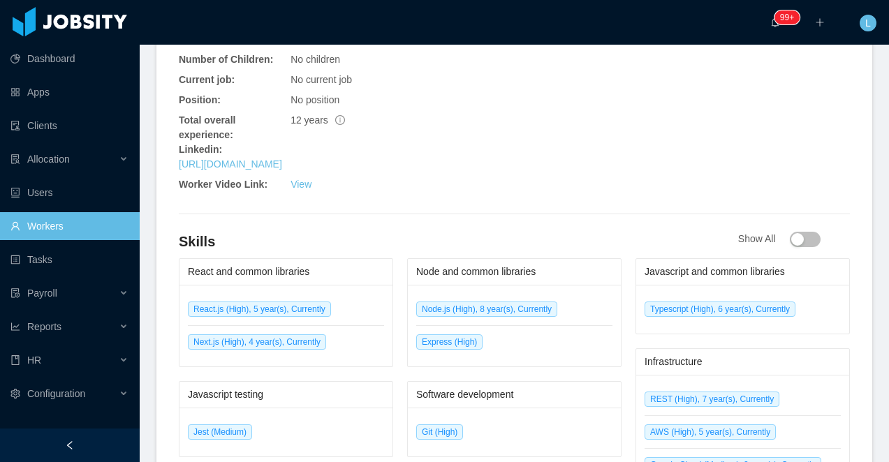
scroll to position [752, 0]
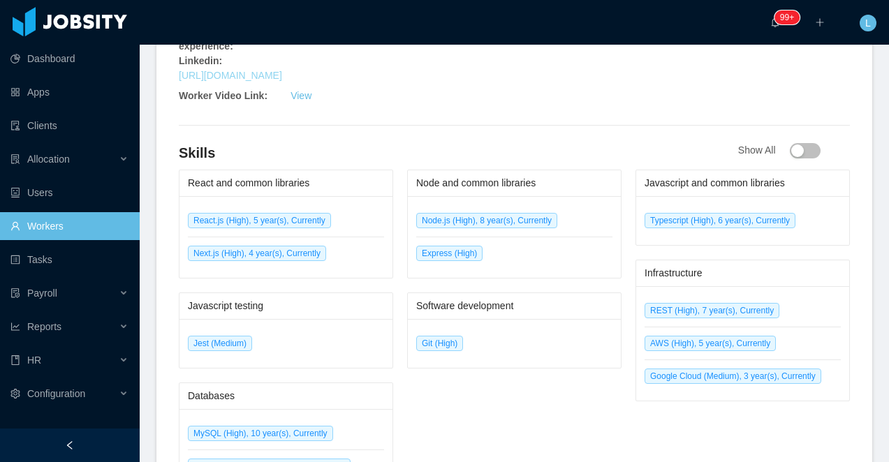
click at [265, 75] on link "[URL][DOMAIN_NAME]" at bounding box center [230, 75] width 103 height 11
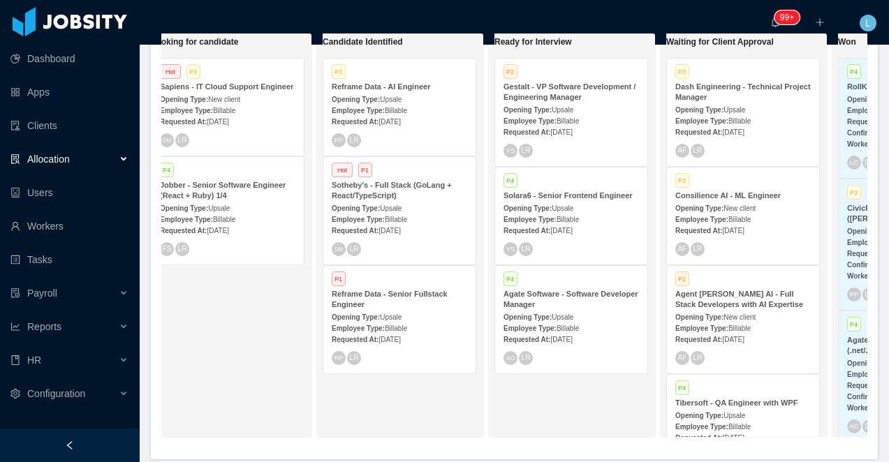
scroll to position [0, 214]
